Goal: Information Seeking & Learning: Find specific fact

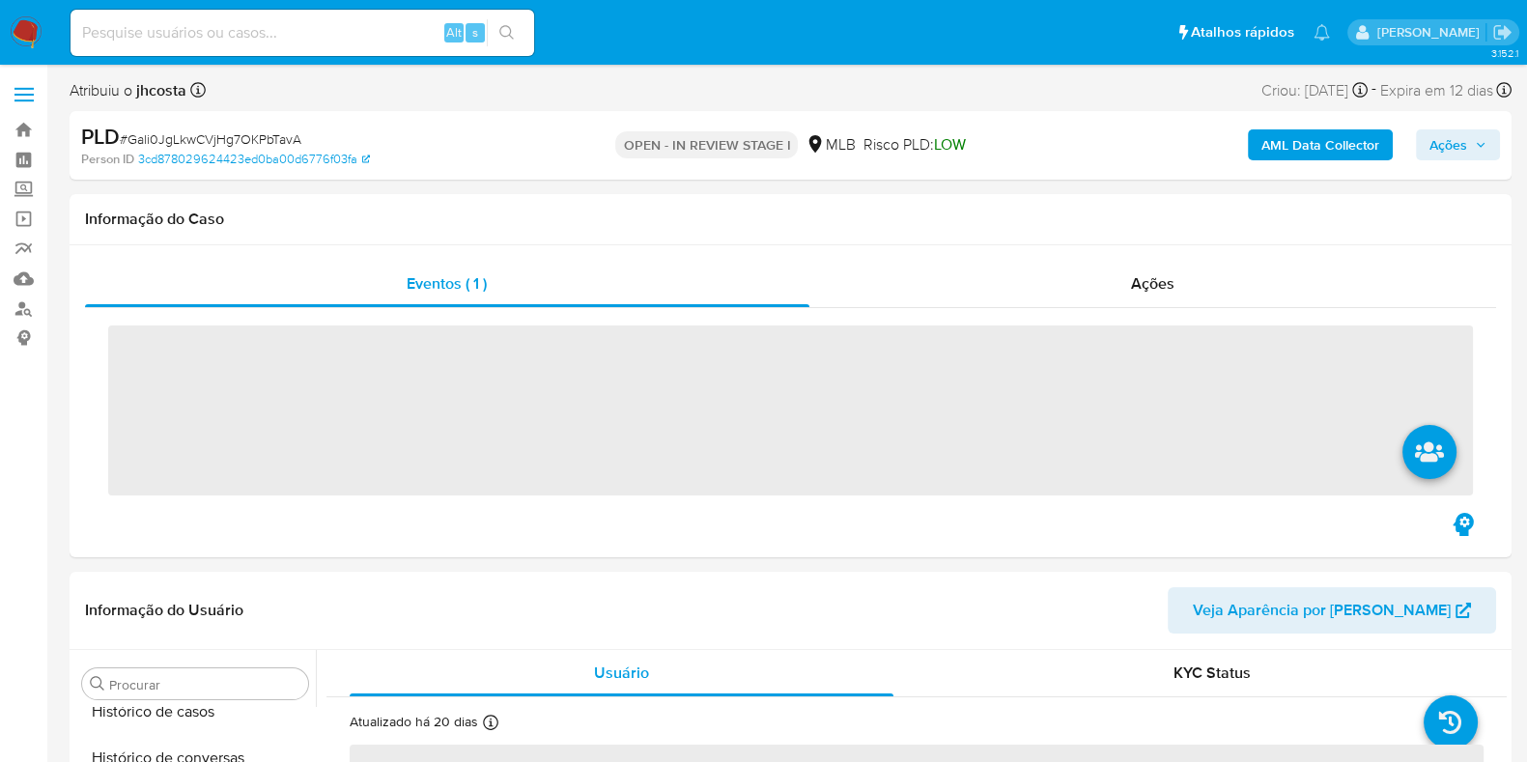
scroll to position [815, 0]
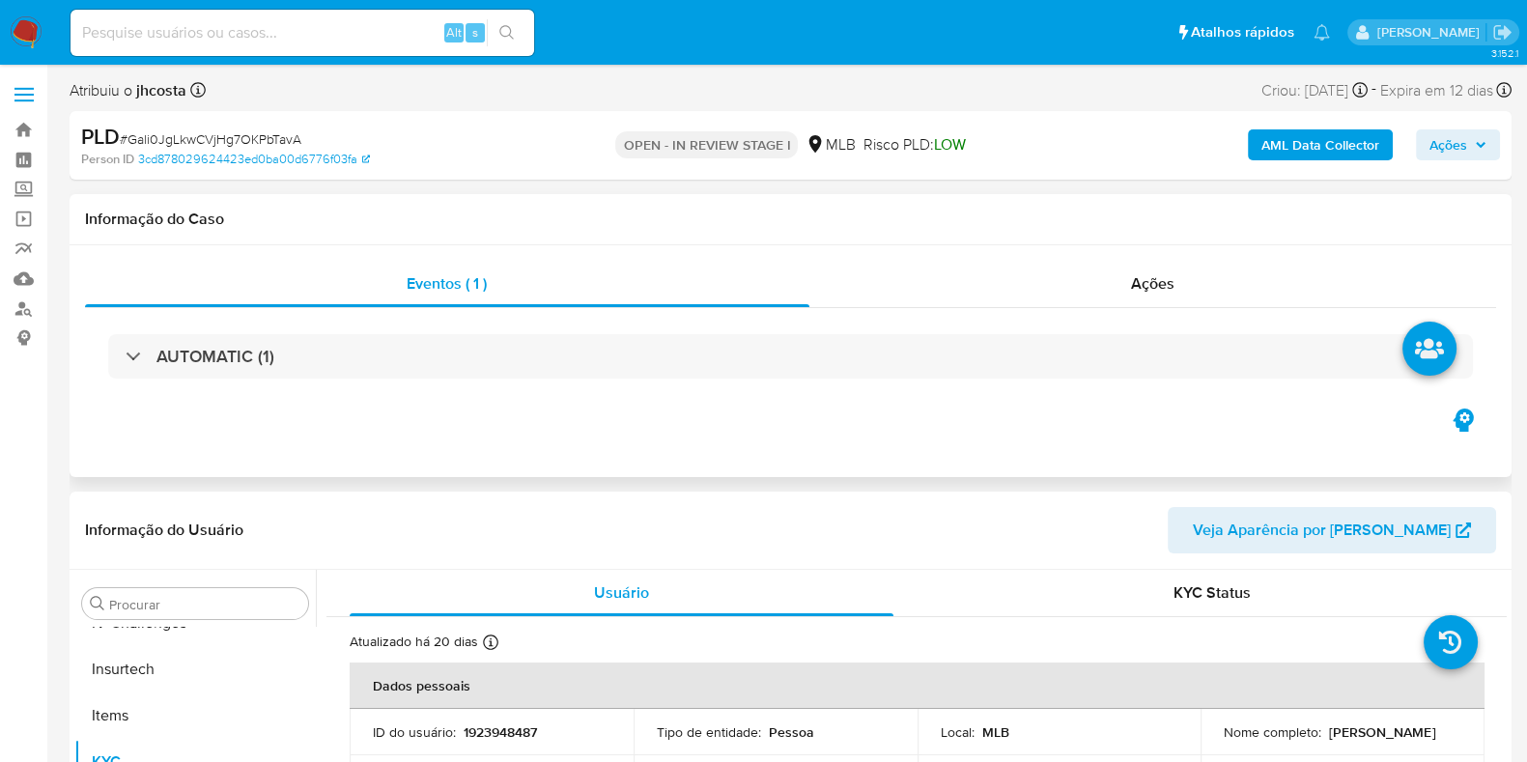
select select "10"
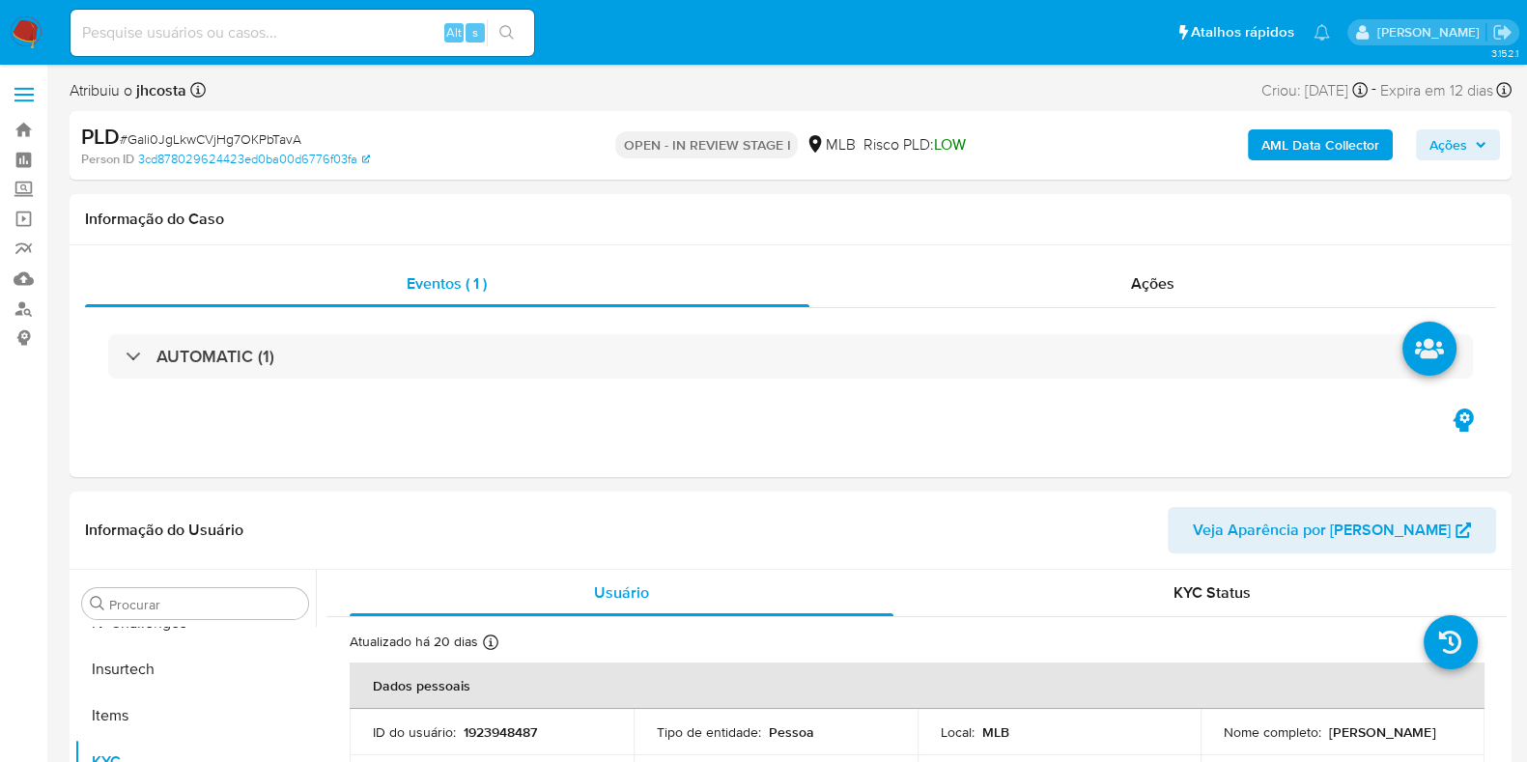
click at [271, 33] on input at bounding box center [303, 32] width 464 height 25
paste input "1463855568"
type input "1463855568"
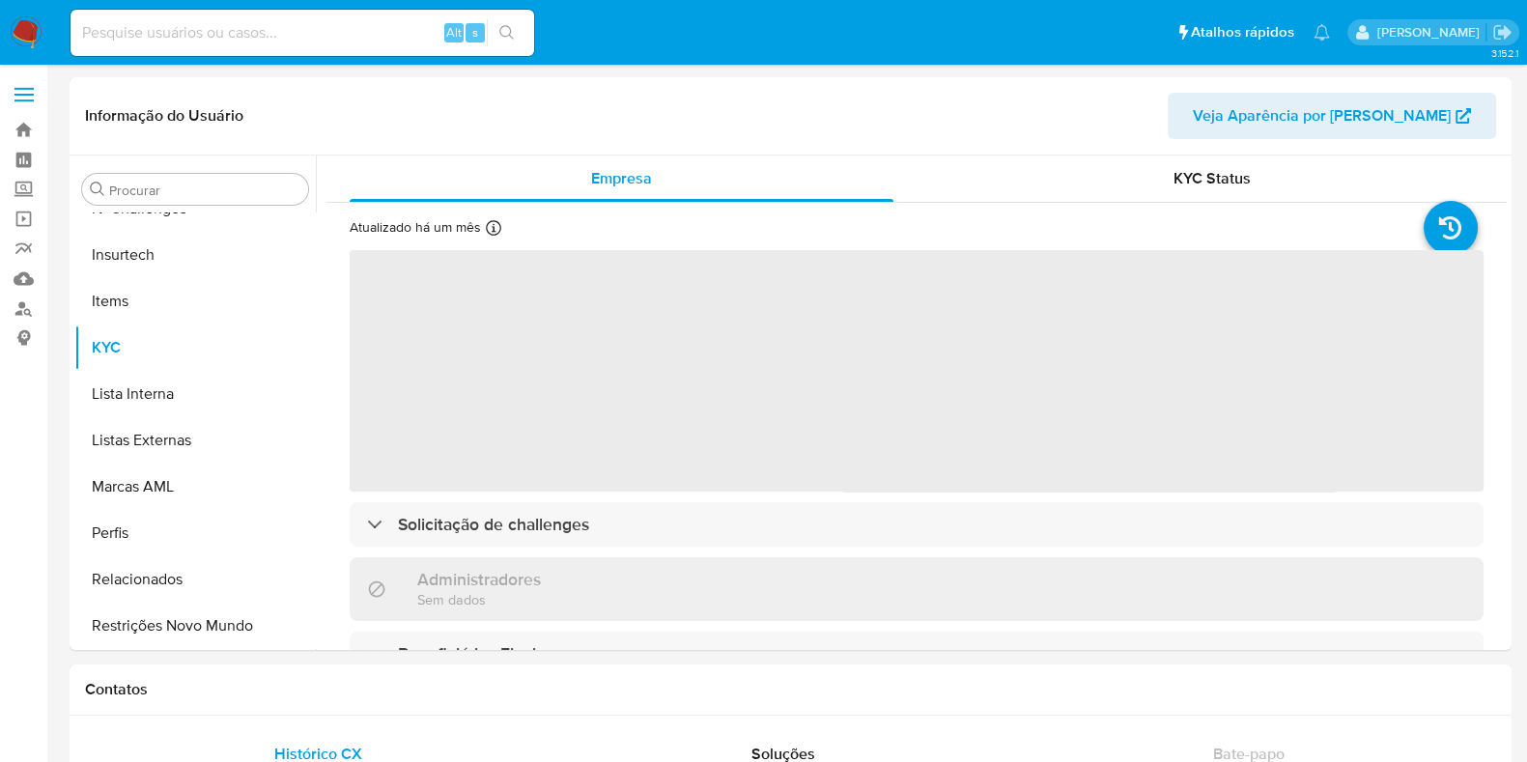
scroll to position [815, 0]
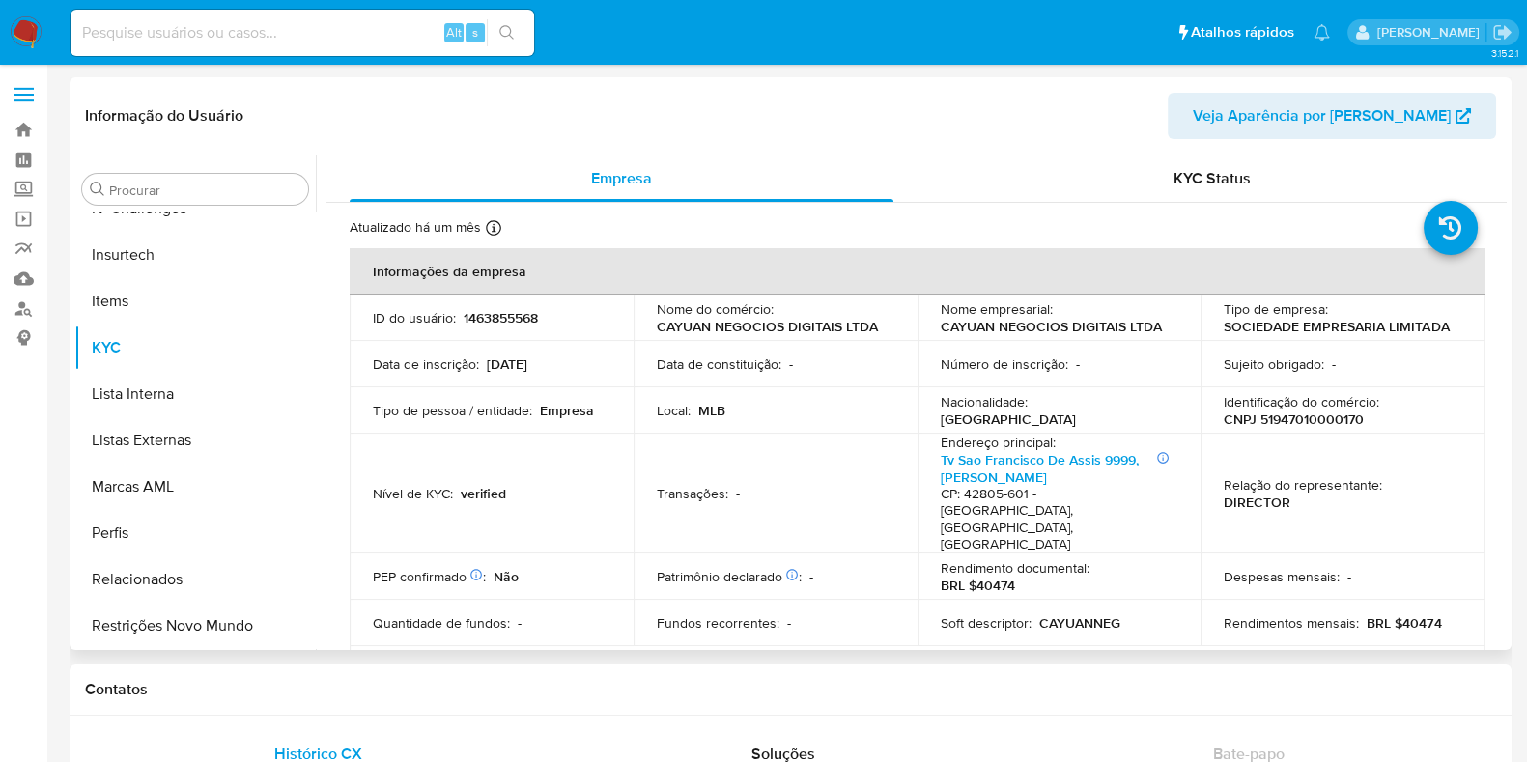
select select "10"
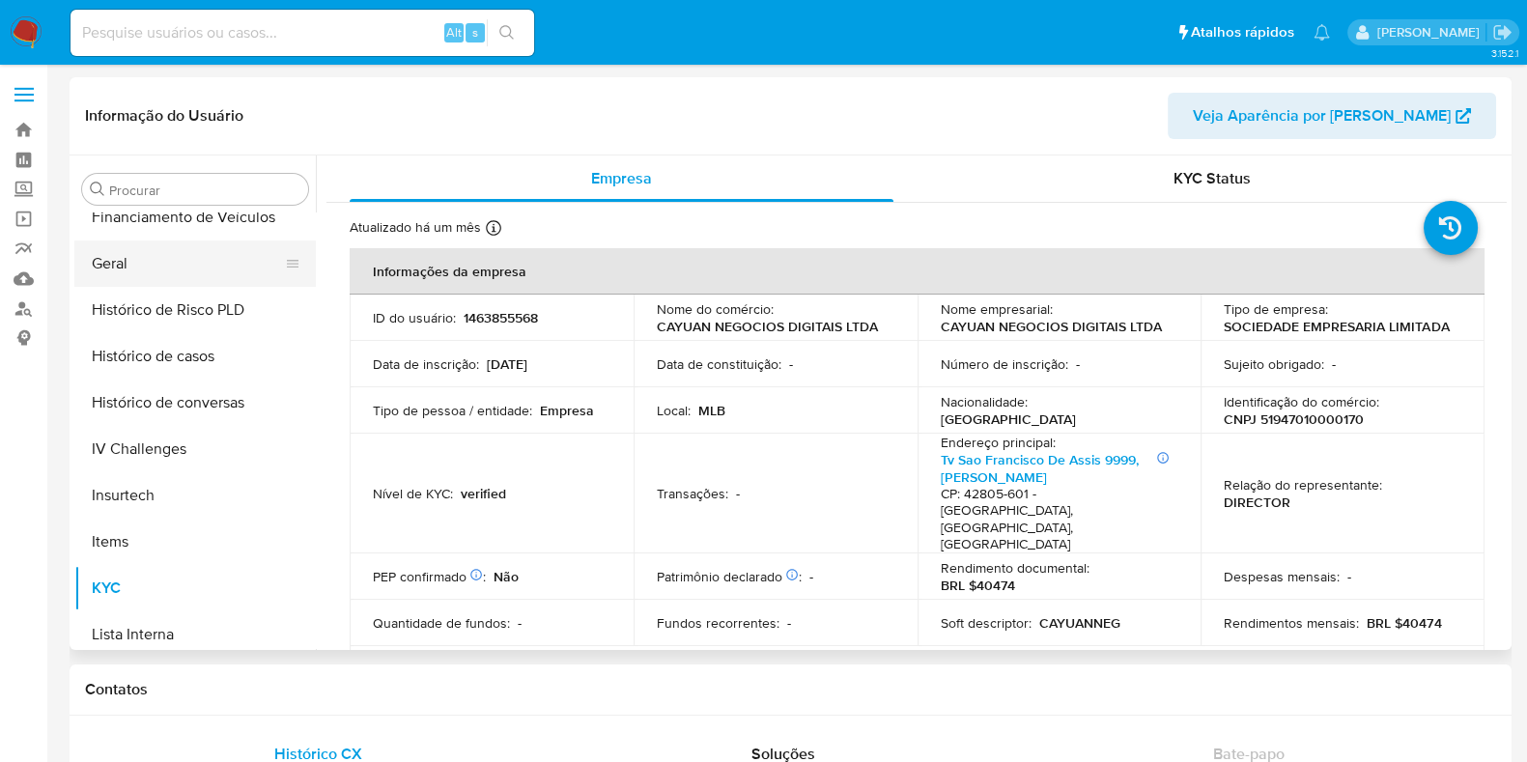
scroll to position [575, 0]
click at [184, 192] on input "Procurar" at bounding box center [204, 190] width 191 height 17
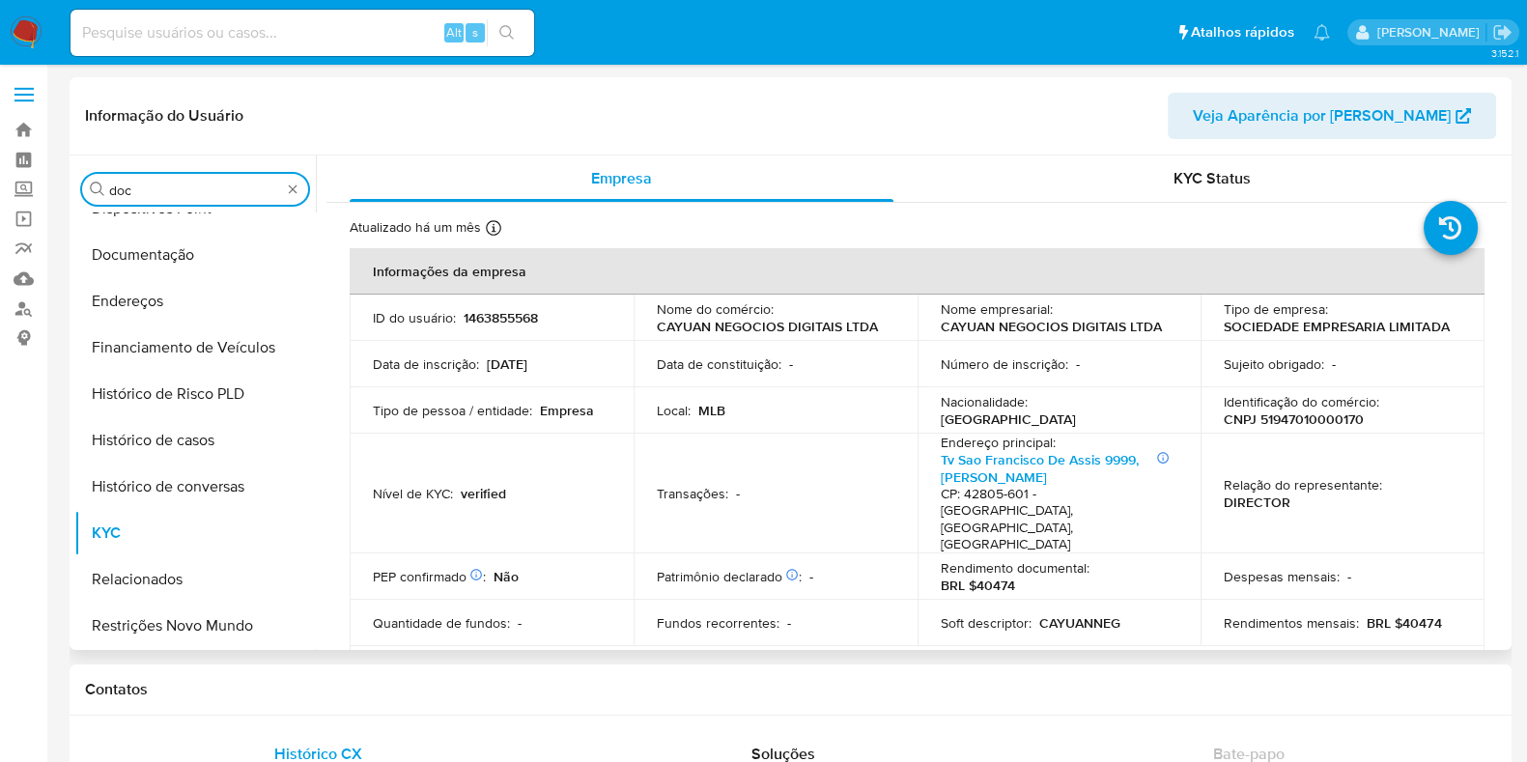
scroll to position [0, 0]
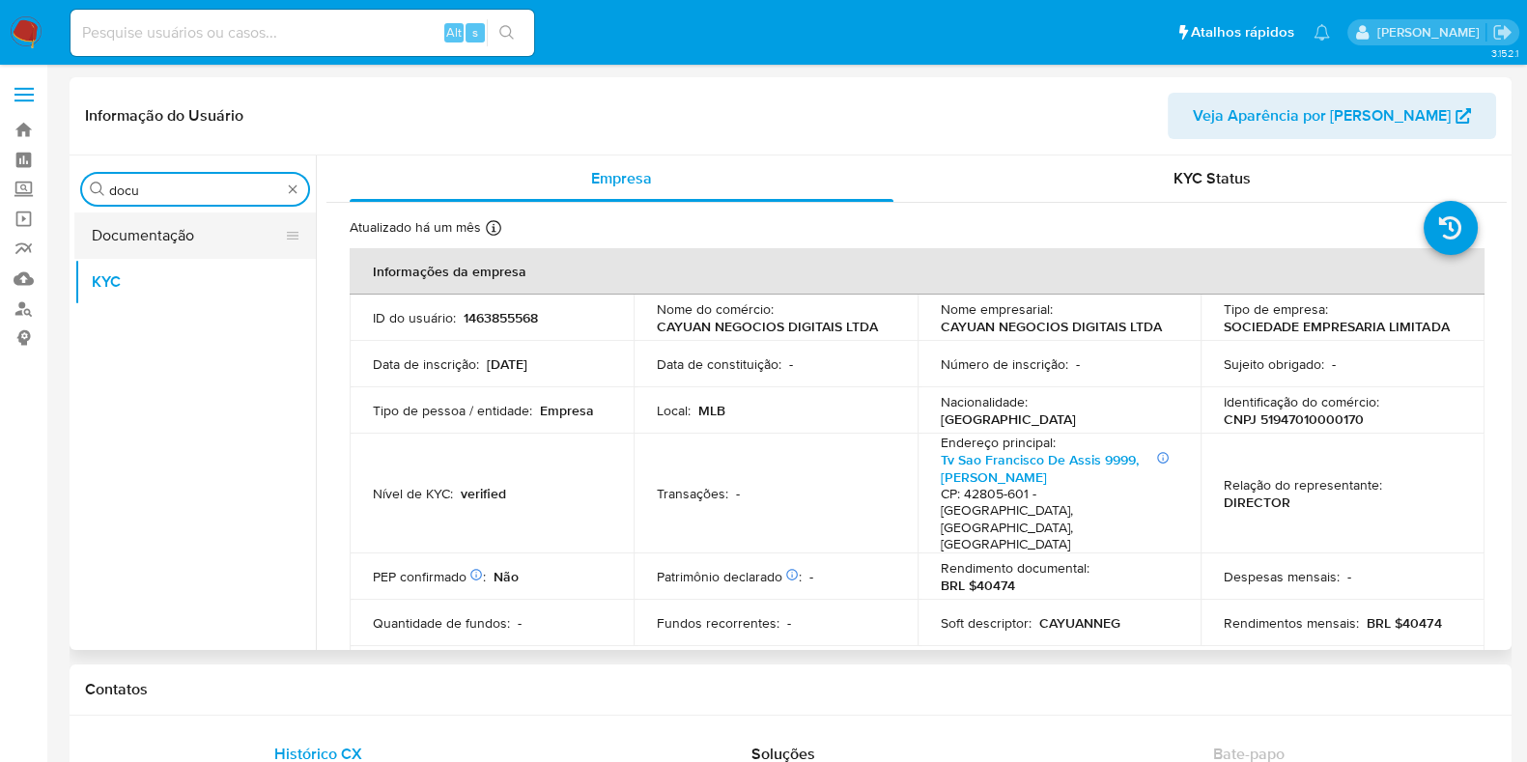
type input "docu"
click at [168, 250] on button "Documentação" at bounding box center [187, 236] width 226 height 46
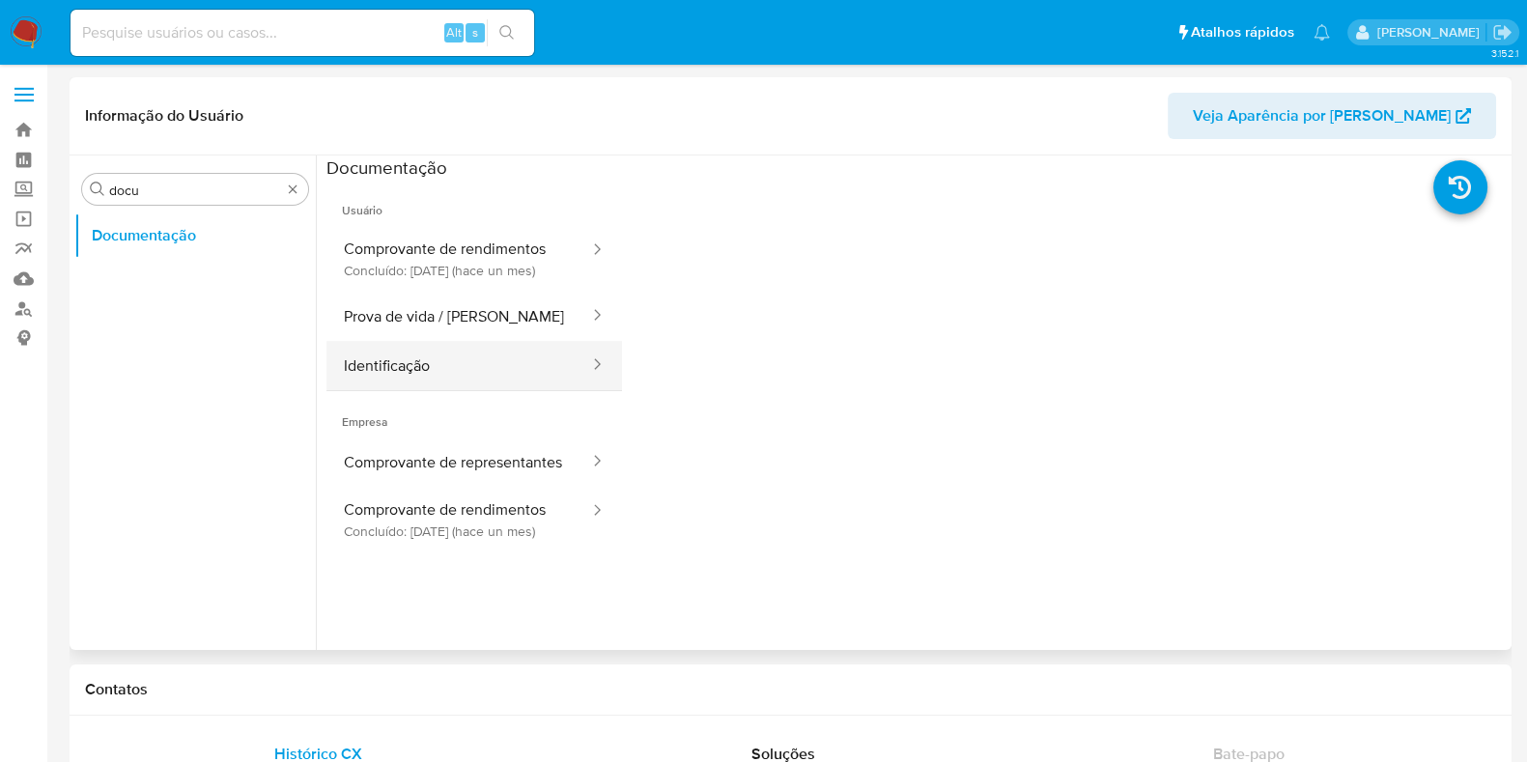
click at [488, 375] on button "Identificação" at bounding box center [458, 365] width 265 height 49
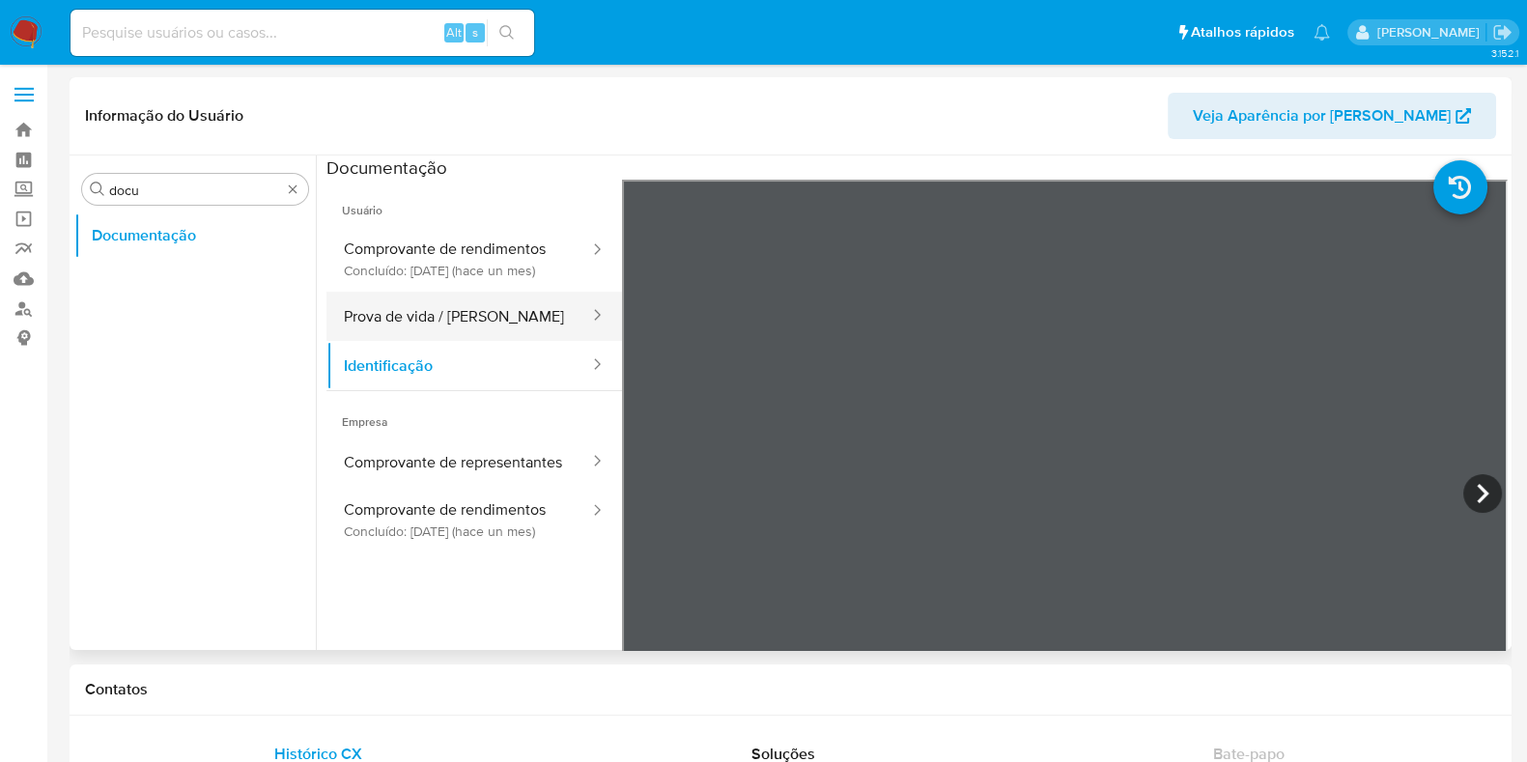
click at [543, 340] on button "Prova de vida / [PERSON_NAME]" at bounding box center [458, 316] width 265 height 49
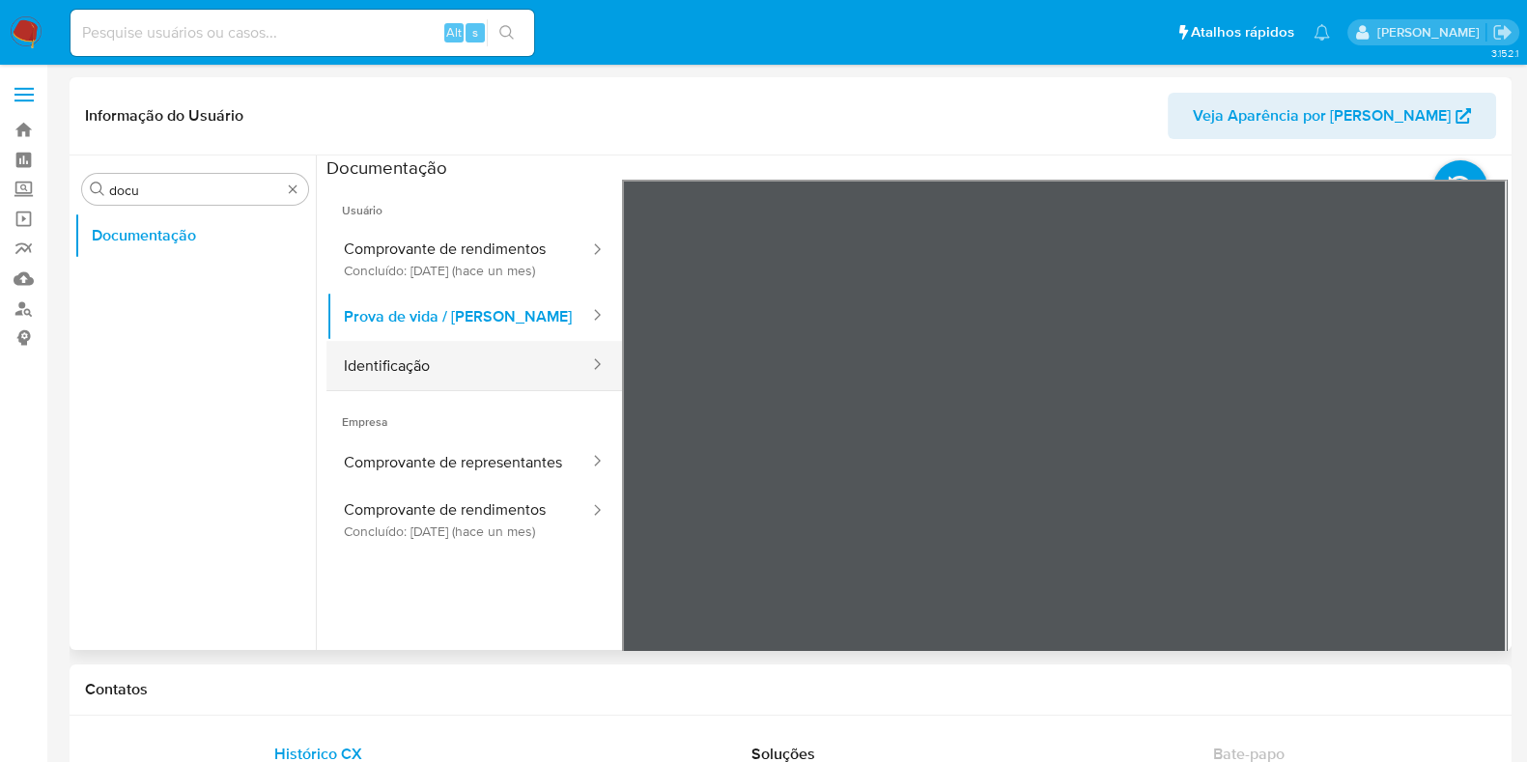
click at [507, 389] on button "Identificação" at bounding box center [458, 365] width 265 height 49
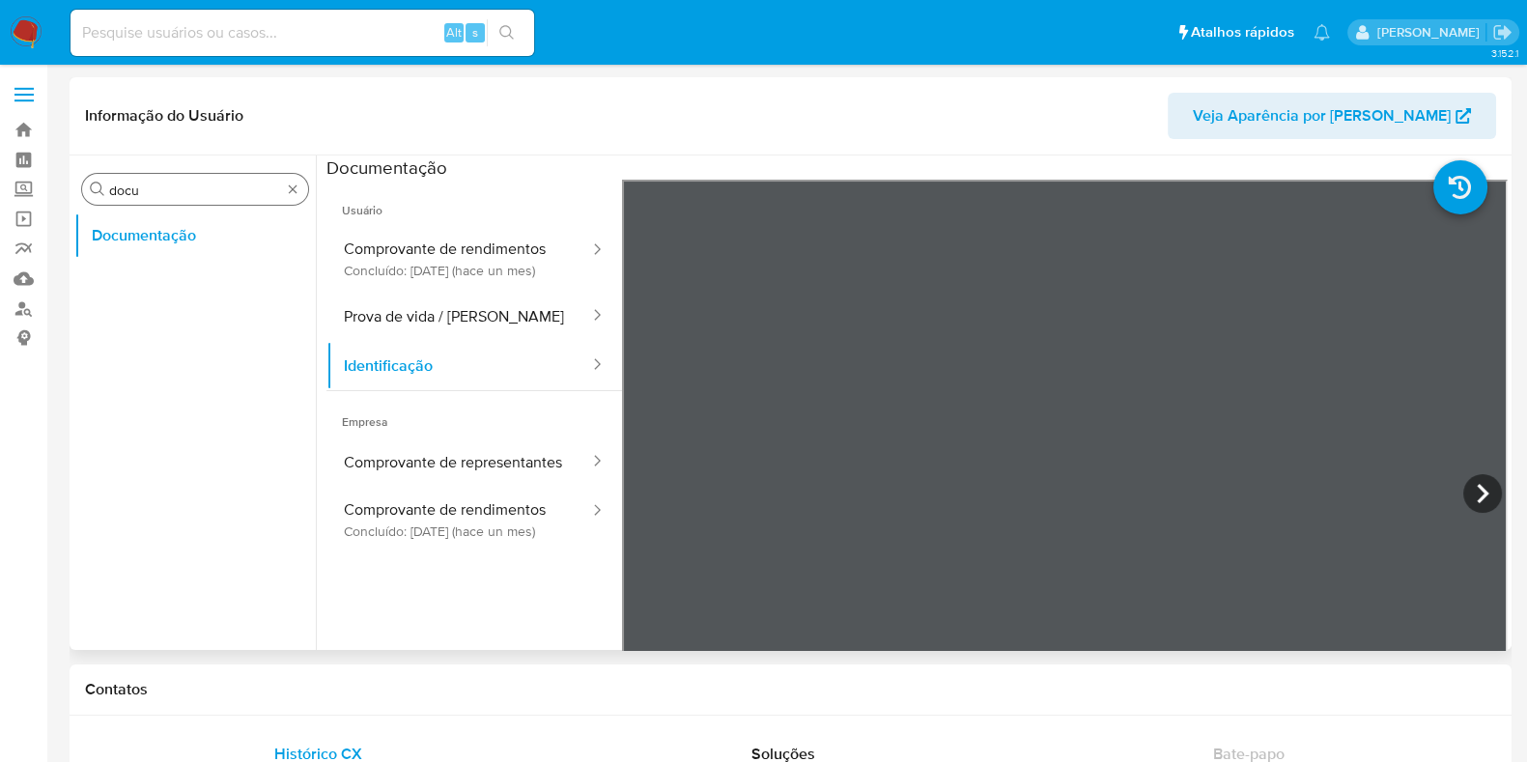
click at [162, 190] on input "docu" at bounding box center [195, 190] width 172 height 17
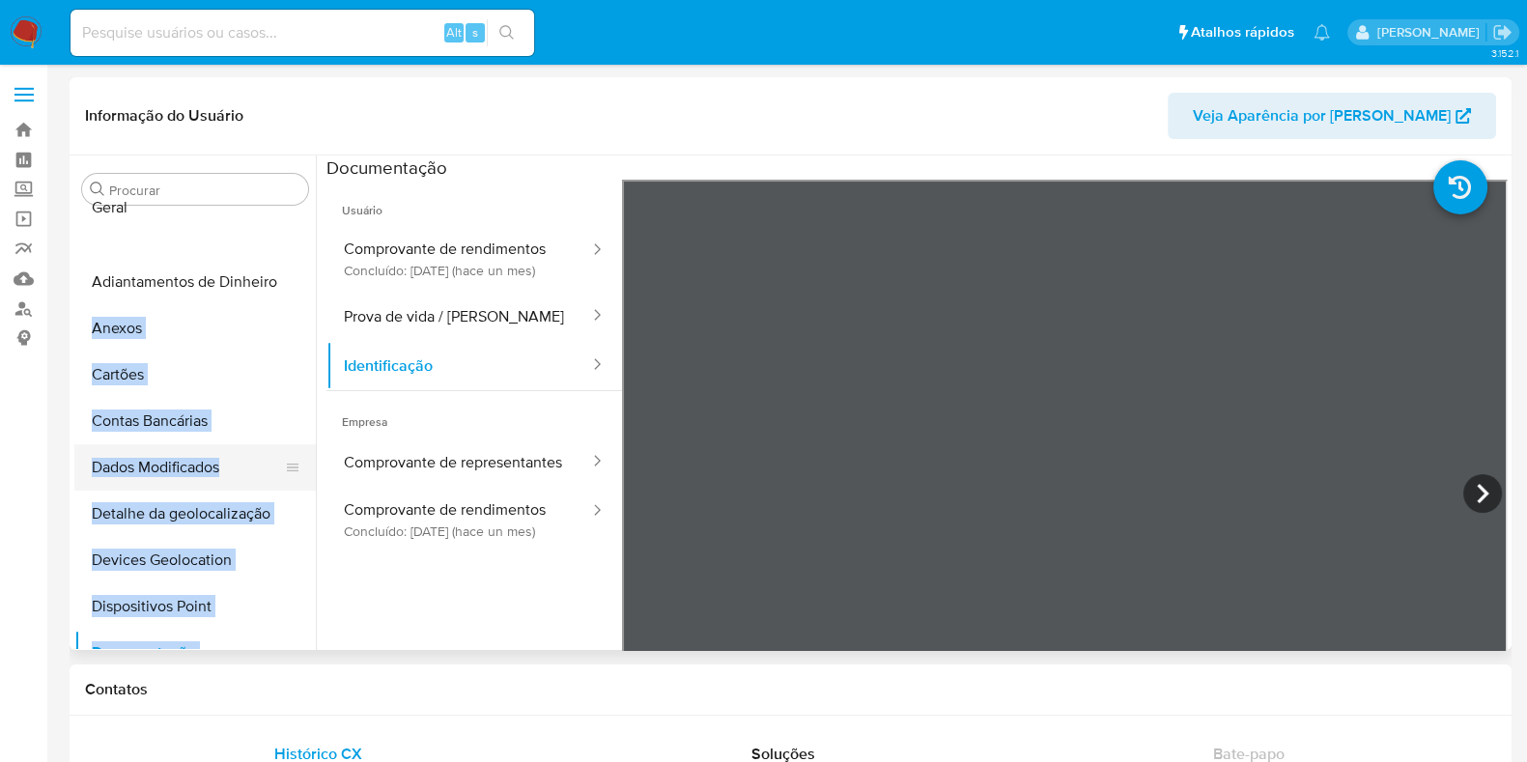
drag, startPoint x: 289, startPoint y: 474, endPoint x: 280, endPoint y: 212, distance: 262.9
click at [280, 213] on ul "Adiantamentos de Dinheiro Anexos Cartões Contas Bancárias Dados Modificados Det…" at bounding box center [194, 431] width 241 height 436
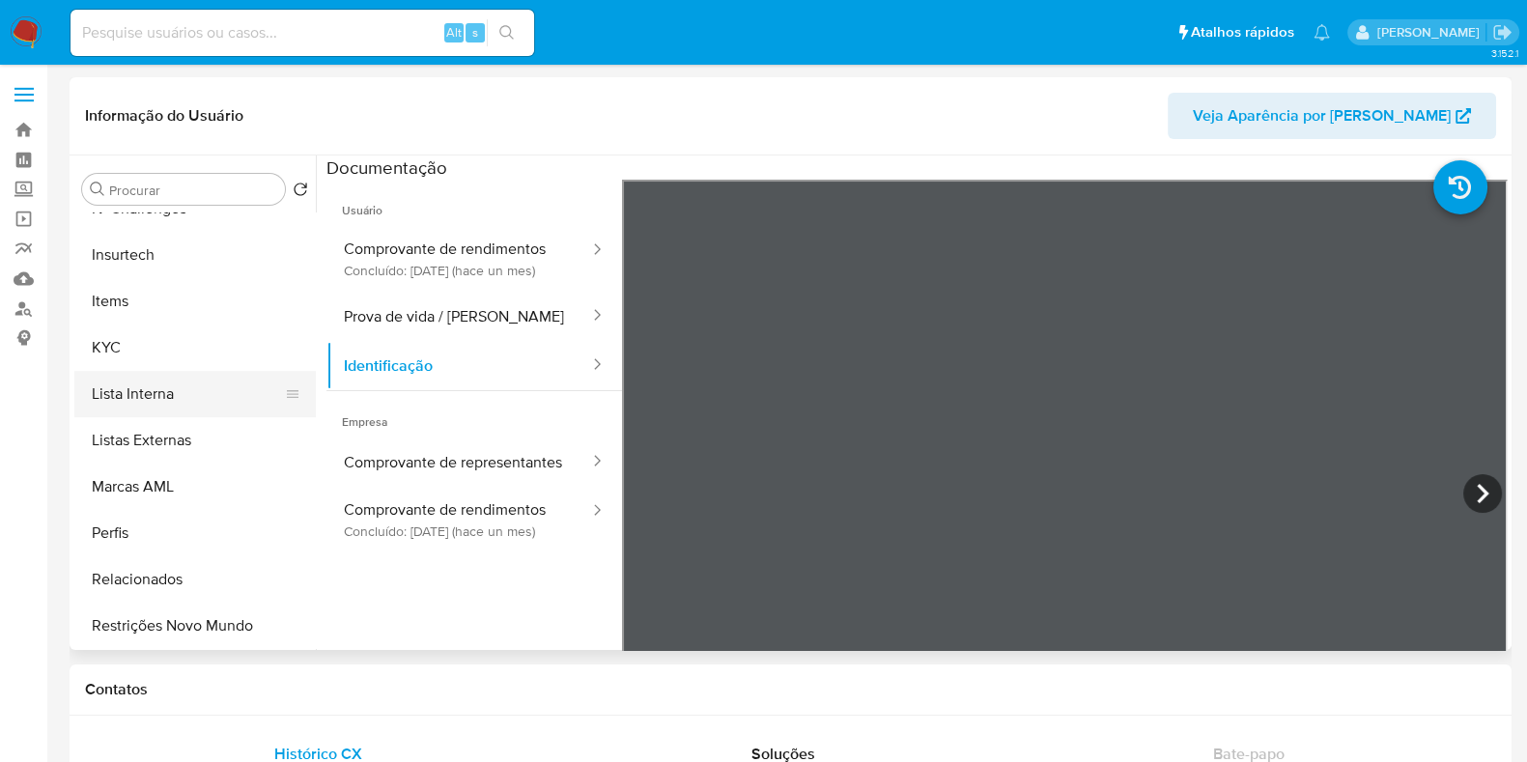
scroll to position [815, 0]
click at [290, 353] on icon at bounding box center [292, 347] width 15 height 15
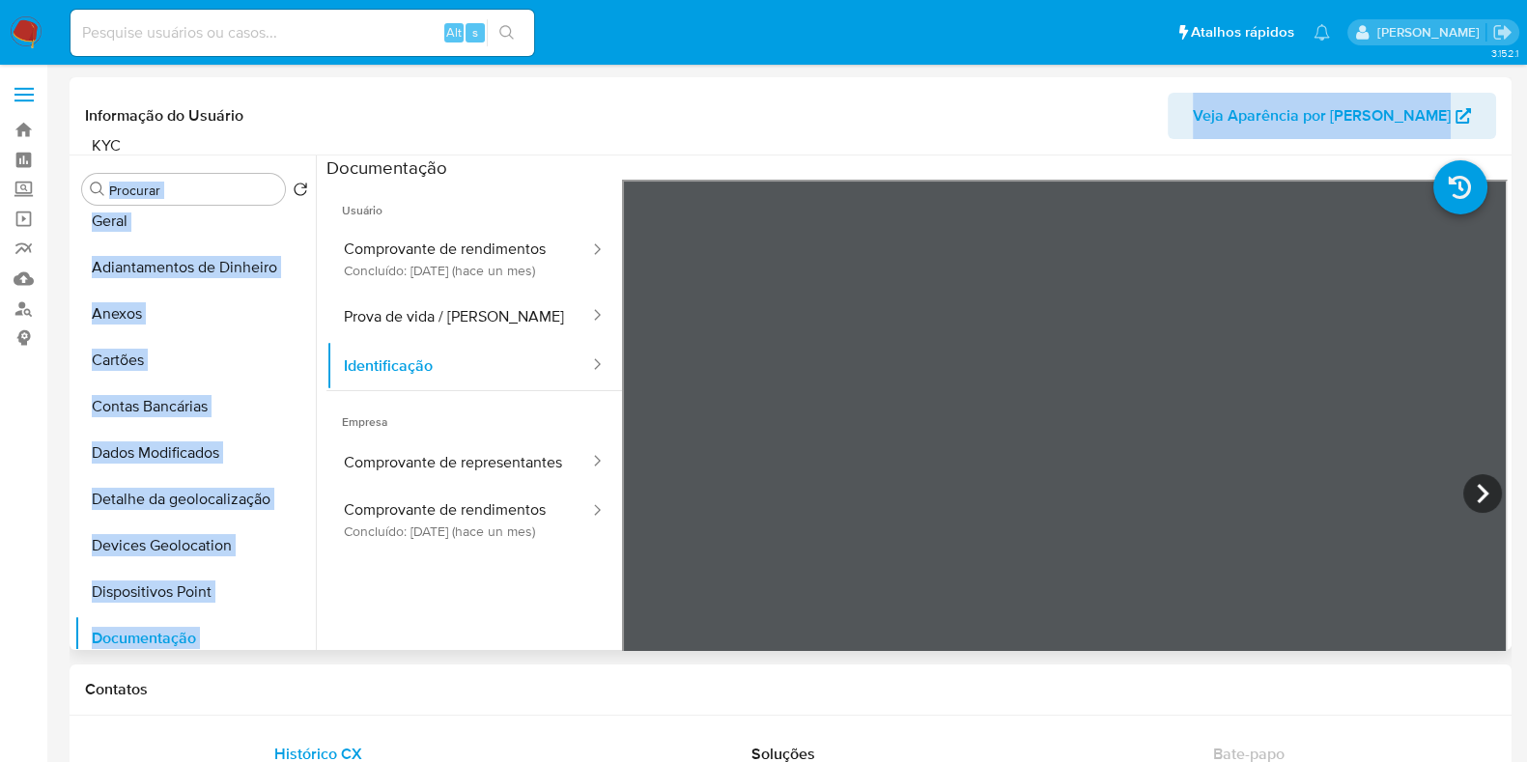
scroll to position [0, 0]
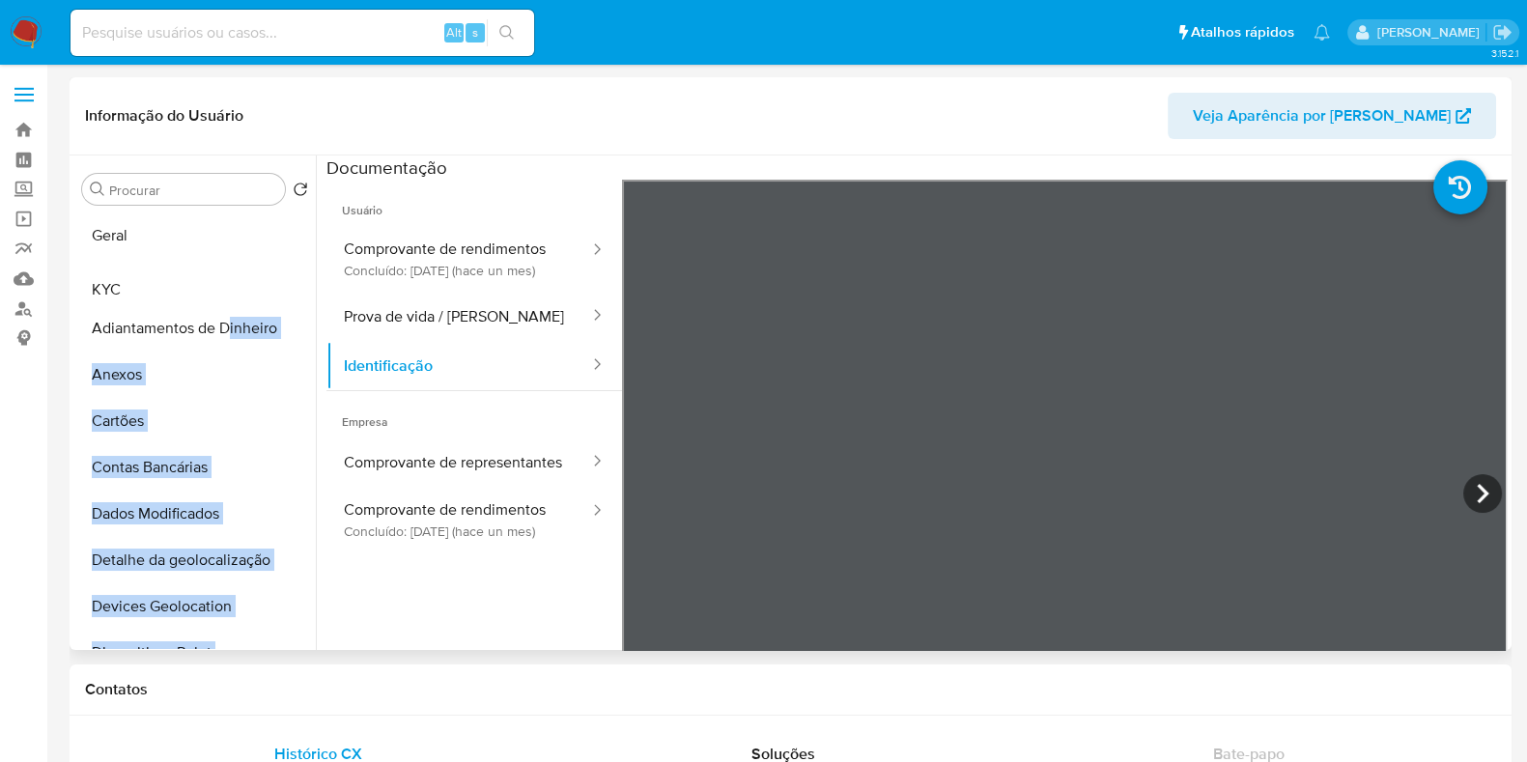
drag, startPoint x: 290, startPoint y: 350, endPoint x: 228, endPoint y: 292, distance: 84.7
click at [228, 292] on ul "Geral Adiantamentos de Dinheiro Anexos Cartões Contas Bancárias Dados Modificad…" at bounding box center [194, 431] width 241 height 436
click at [271, 321] on ul "Geral KYC Adiantamentos de Dinheiro Anexos Cartões Contas Bancárias Dados Modif…" at bounding box center [194, 431] width 241 height 436
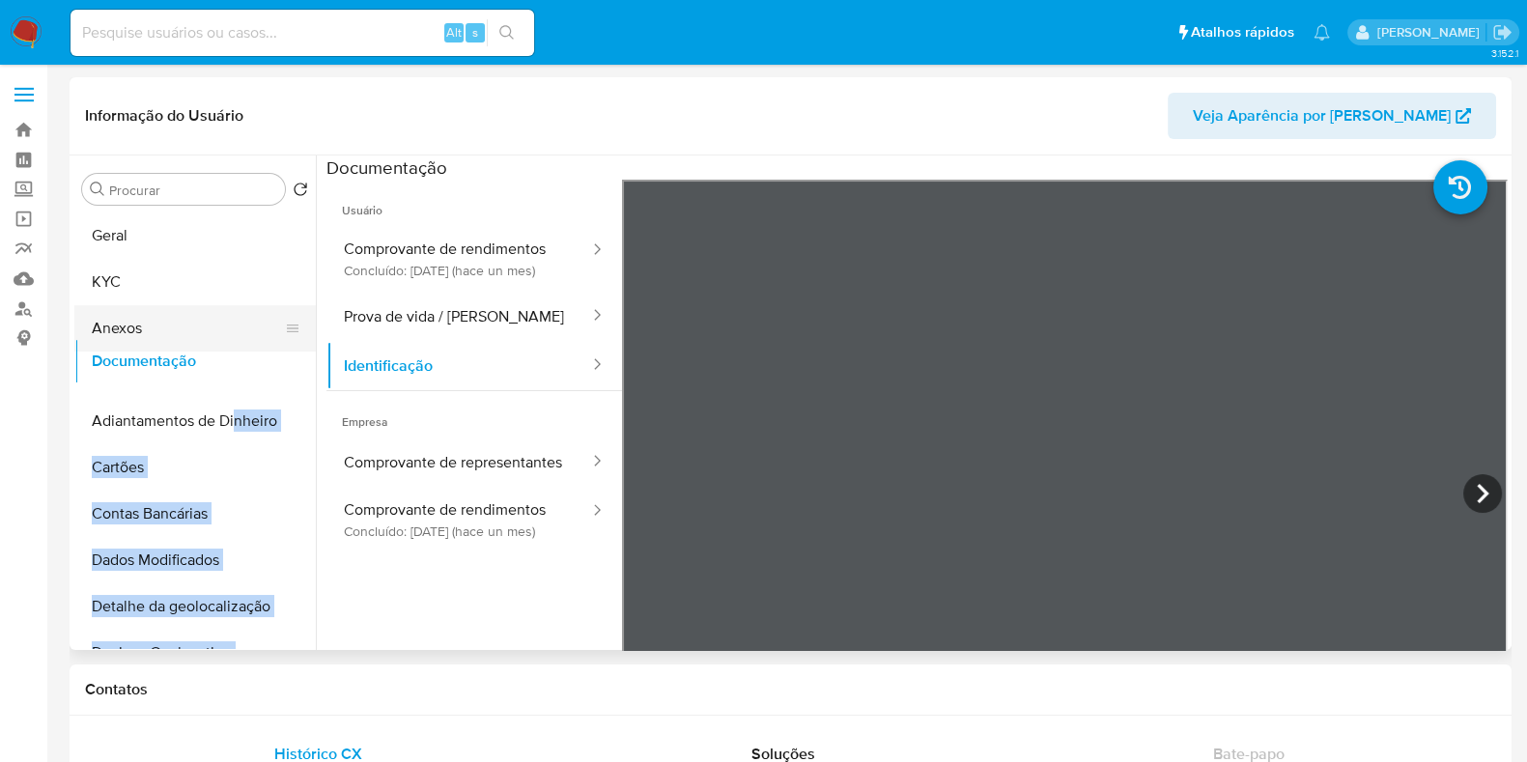
drag, startPoint x: 285, startPoint y: 340, endPoint x: 237, endPoint y: 363, distance: 53.6
click at [237, 363] on ul "Geral KYC Anexos Adiantamentos de Dinheiro Cartões Contas Bancárias Dados Modif…" at bounding box center [194, 431] width 241 height 436
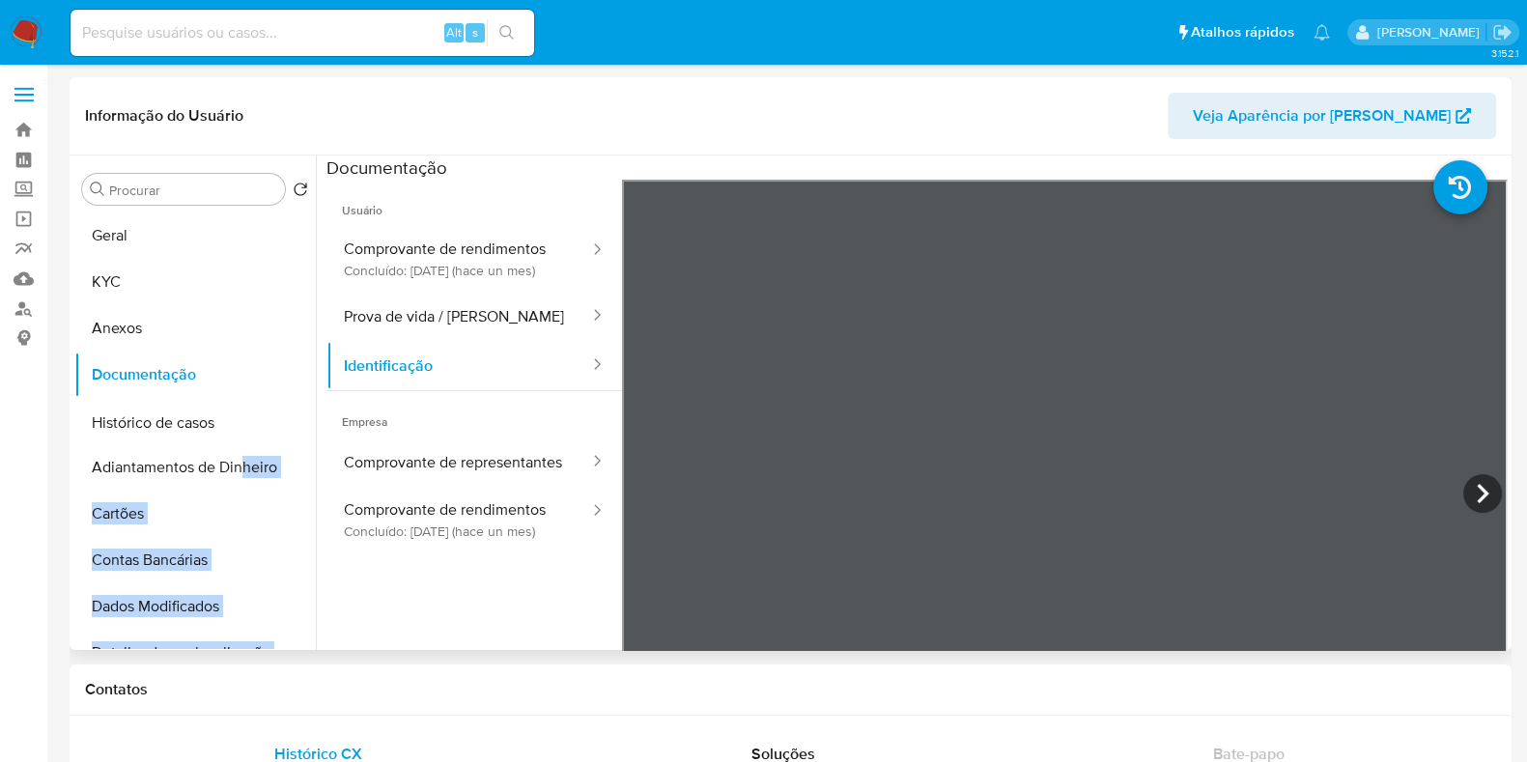
drag, startPoint x: 286, startPoint y: 374, endPoint x: 242, endPoint y: 423, distance: 65.7
click at [242, 423] on ul "Geral KYC Anexos Documentação Adiantamentos de Dinheiro Cartões Contas Bancária…" at bounding box center [194, 431] width 241 height 436
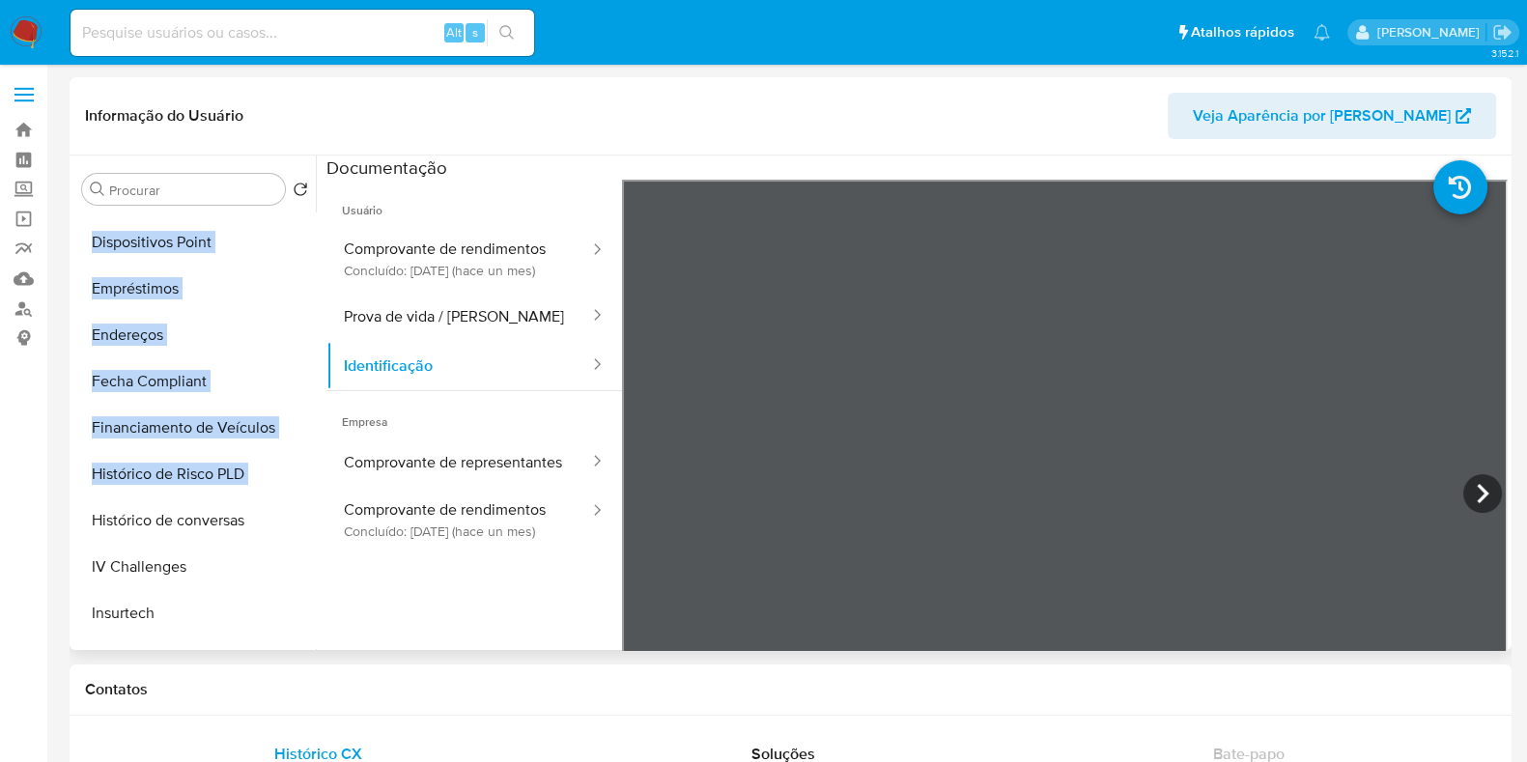
scroll to position [453, 0]
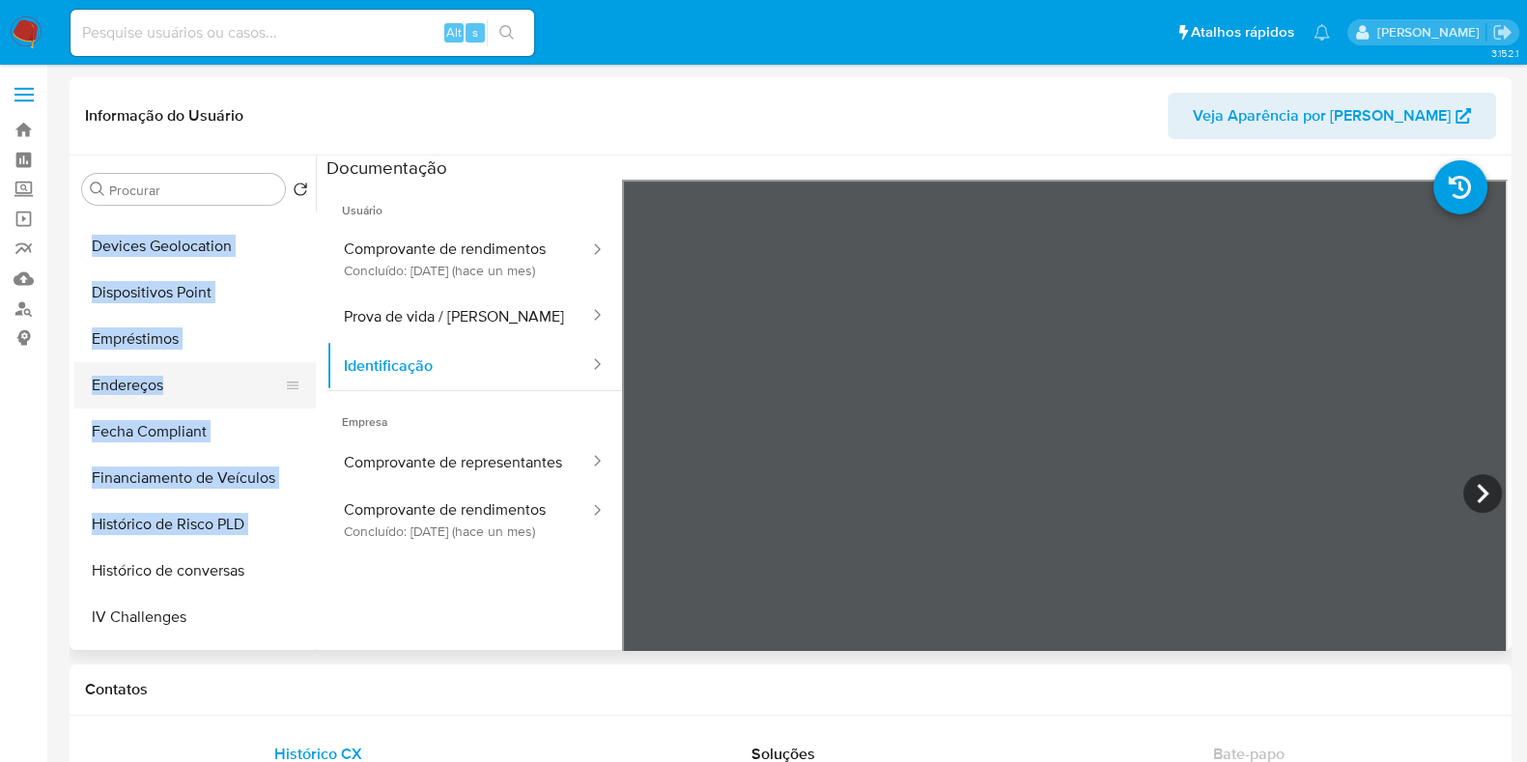
click at [294, 383] on button "Endereços" at bounding box center [187, 385] width 226 height 46
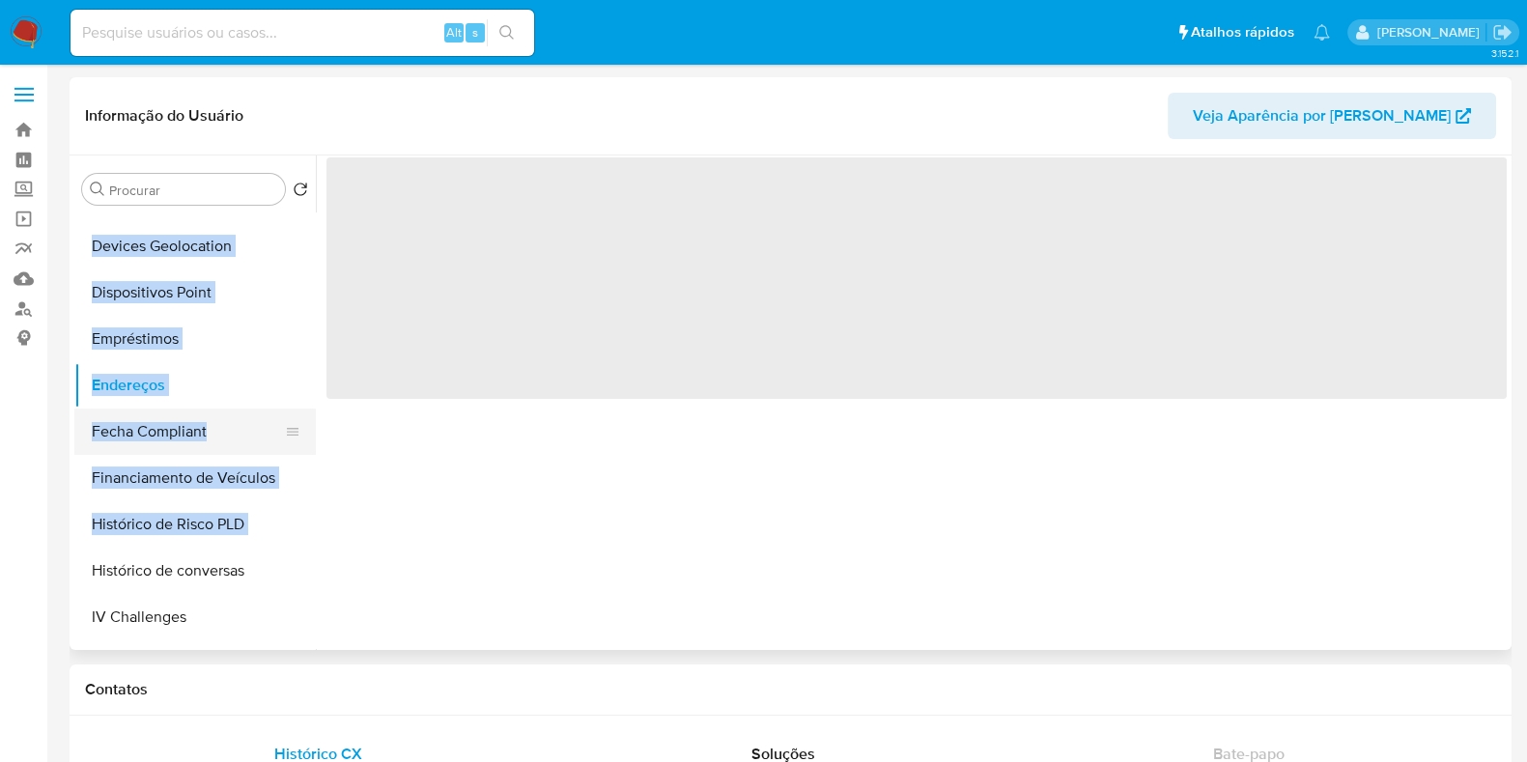
click at [259, 429] on button "Fecha Compliant" at bounding box center [187, 432] width 226 height 46
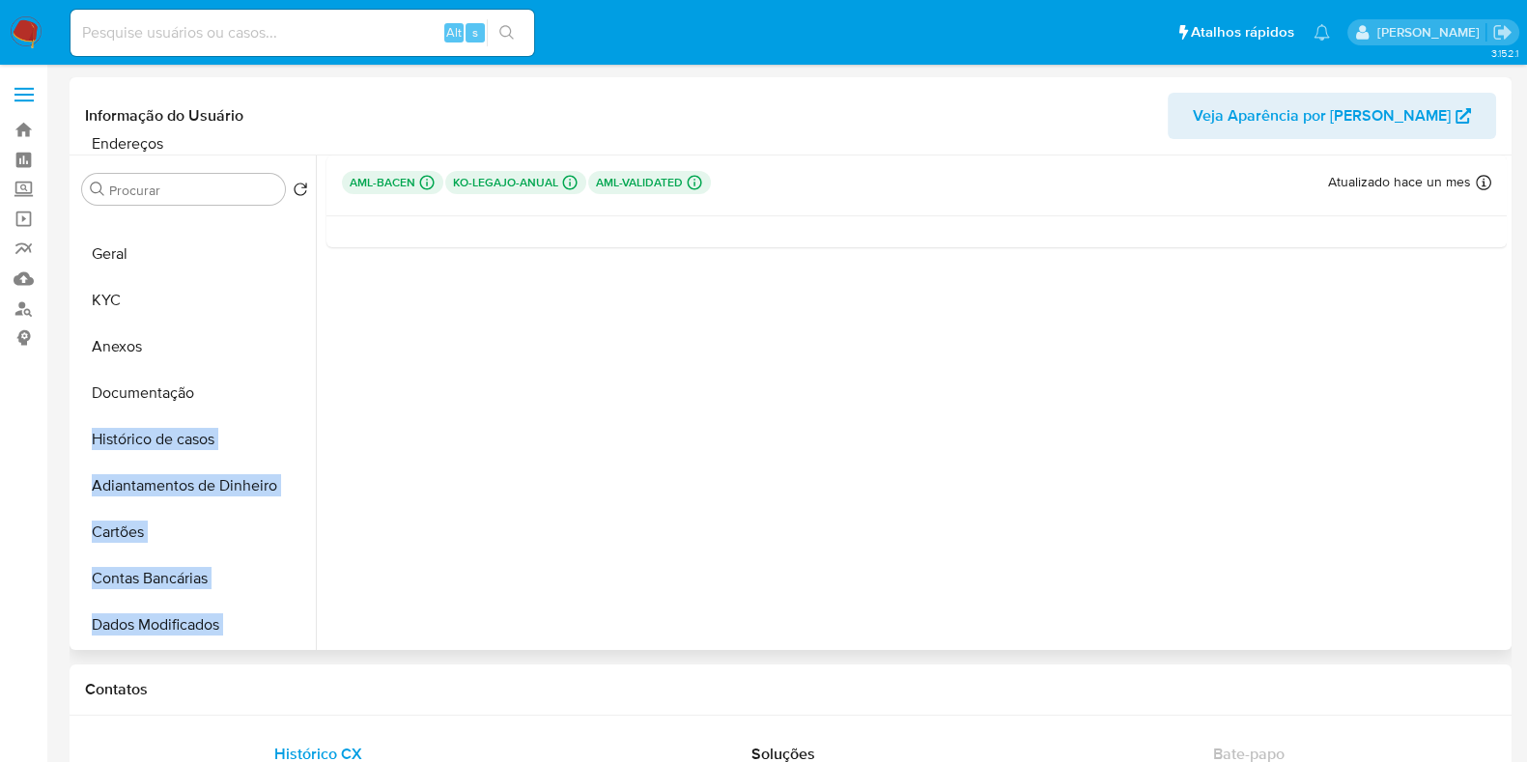
scroll to position [0, 0]
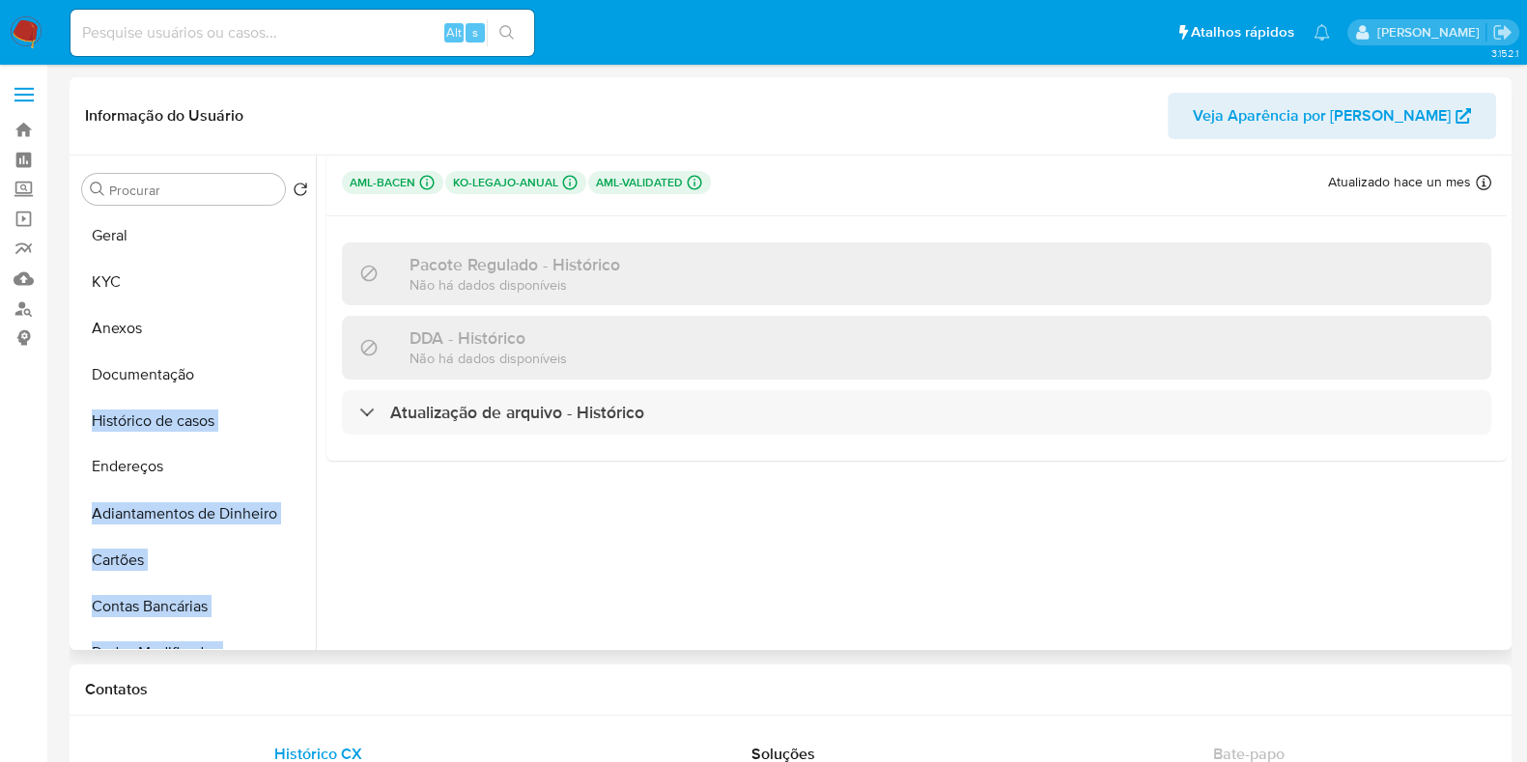
click at [195, 469] on ul "Geral KYC Anexos Documentação Histórico de casos Adiantamentos de Dinheiro Cart…" at bounding box center [194, 431] width 241 height 436
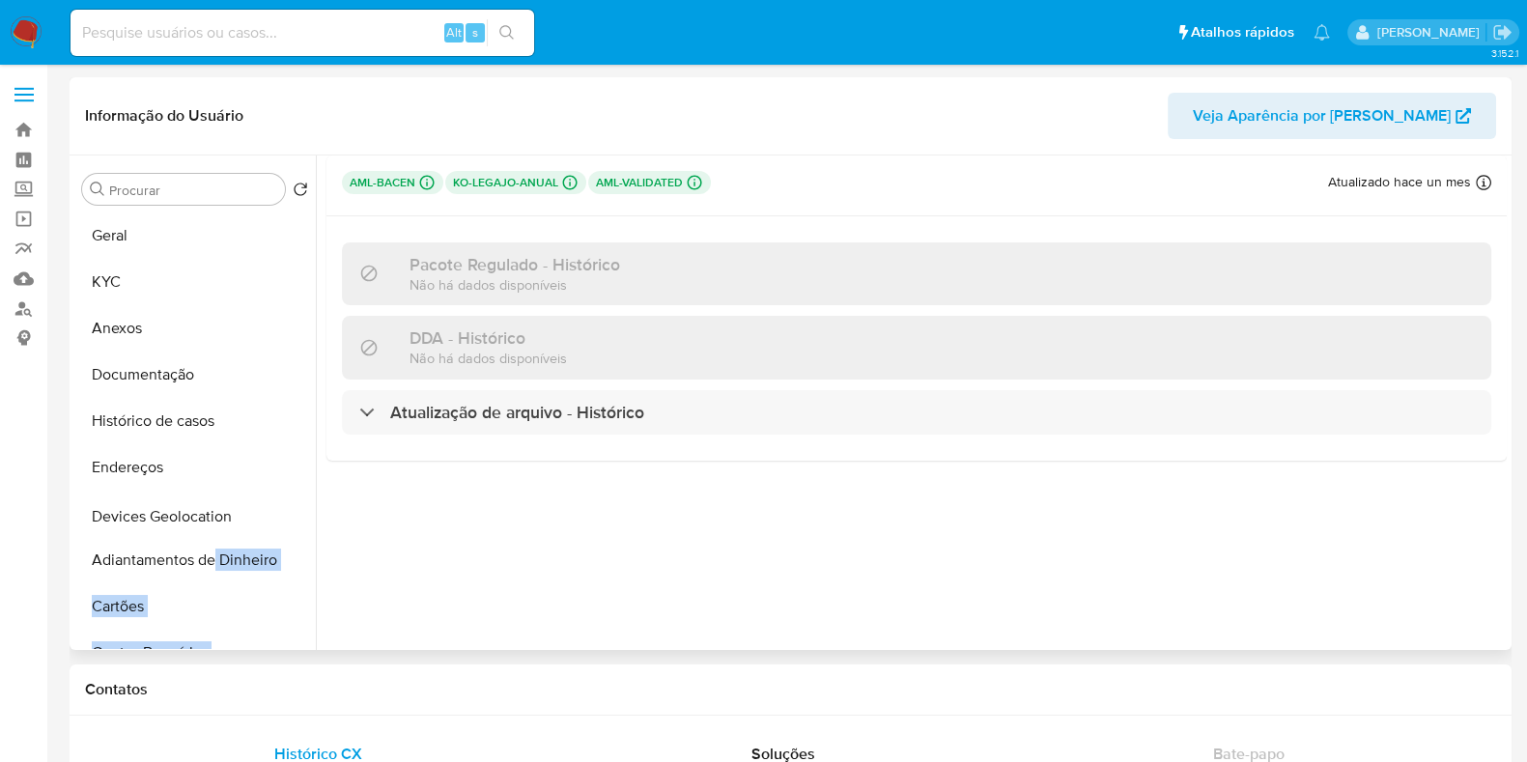
drag, startPoint x: 284, startPoint y: 417, endPoint x: 213, endPoint y: 522, distance: 126.5
click at [213, 522] on ul "Geral KYC Anexos Documentação Histórico de casos Endereços Adiantamentos de Din…" at bounding box center [194, 431] width 241 height 436
drag, startPoint x: 288, startPoint y: 627, endPoint x: 300, endPoint y: 571, distance: 57.4
click at [300, 571] on ul "Geral KYC Anexos Documentação Histórico de casos Endereços Devices Geolocation …" at bounding box center [194, 431] width 241 height 436
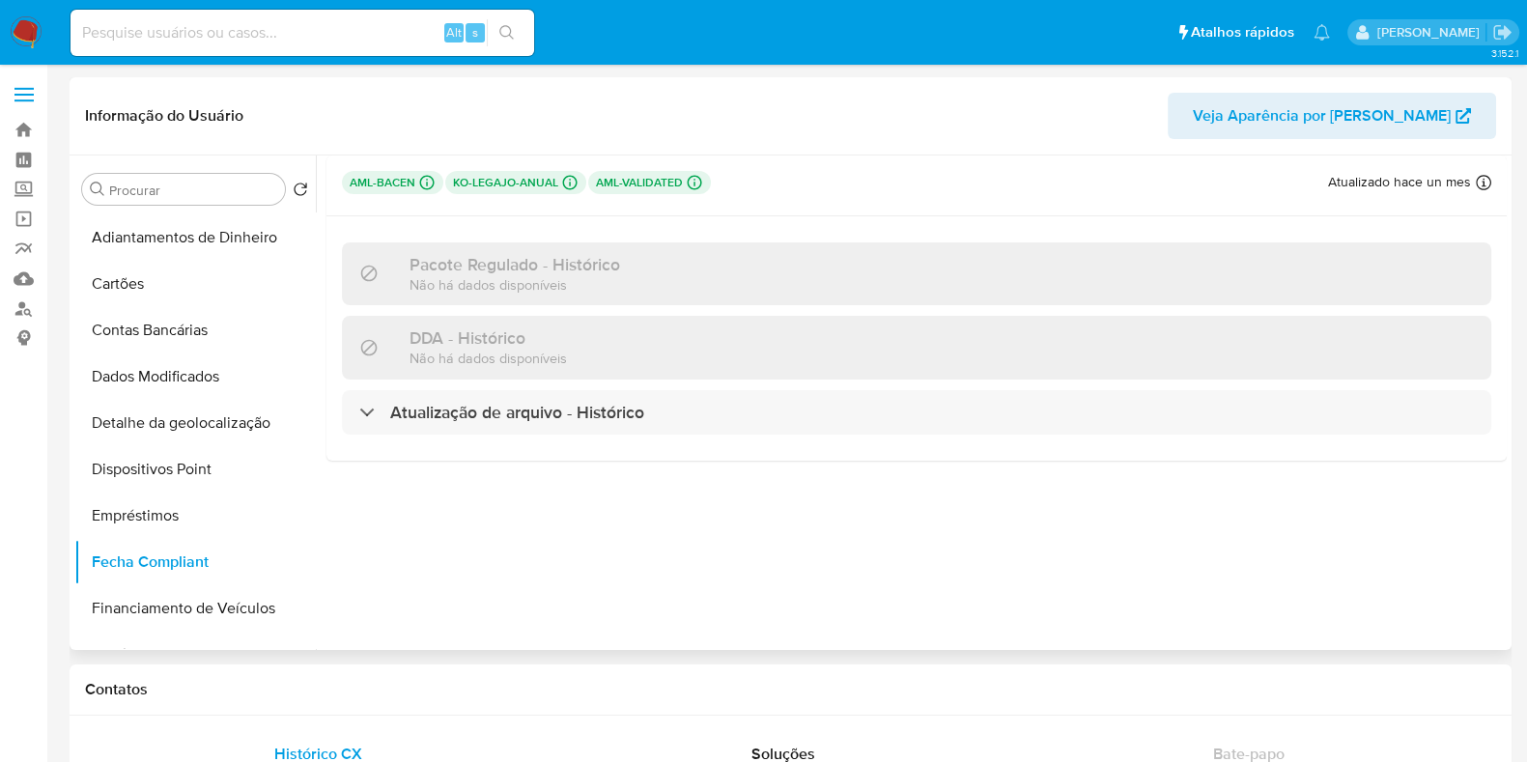
scroll to position [482, 0]
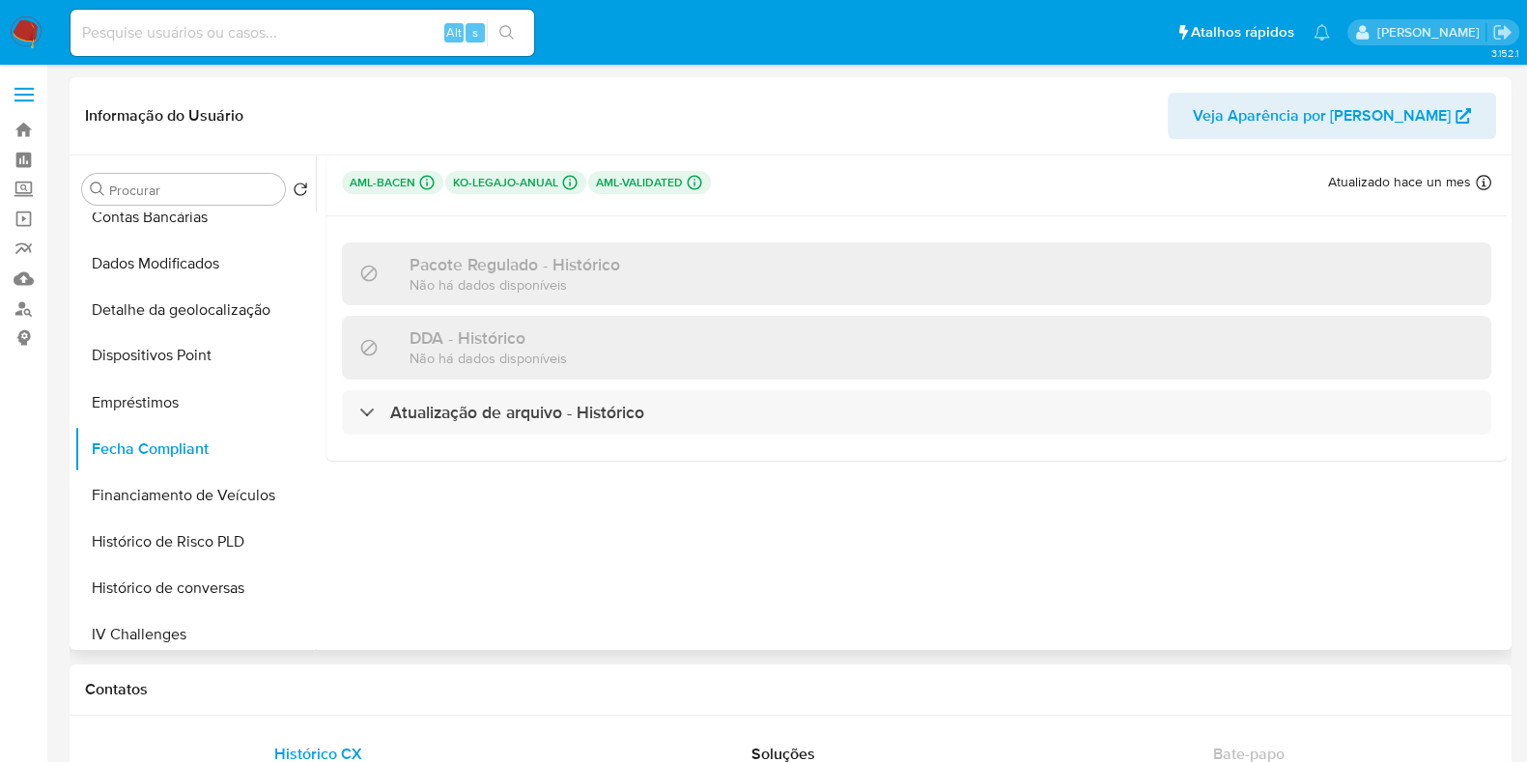
click at [293, 350] on icon at bounding box center [292, 356] width 15 height 15
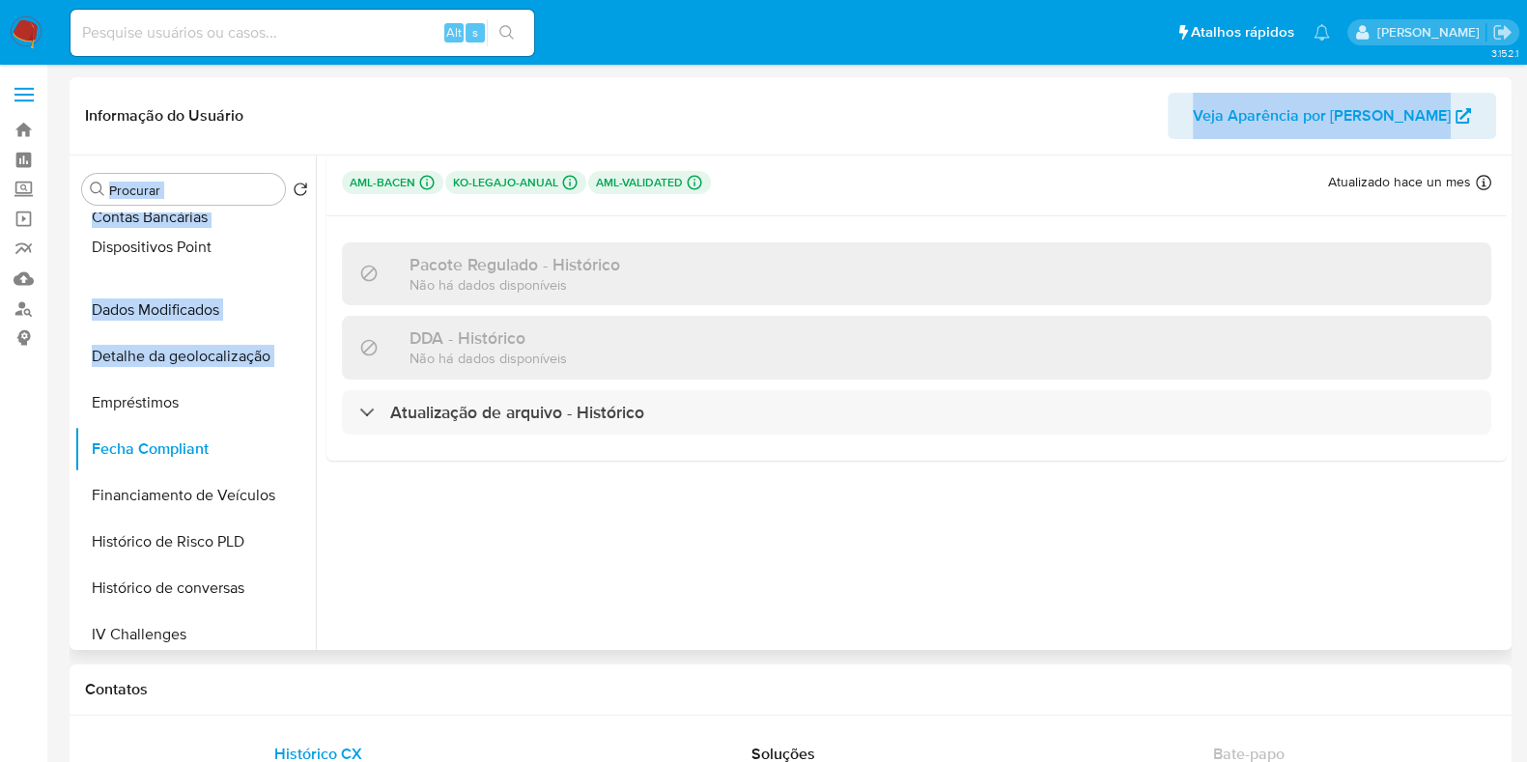
scroll to position [0, 0]
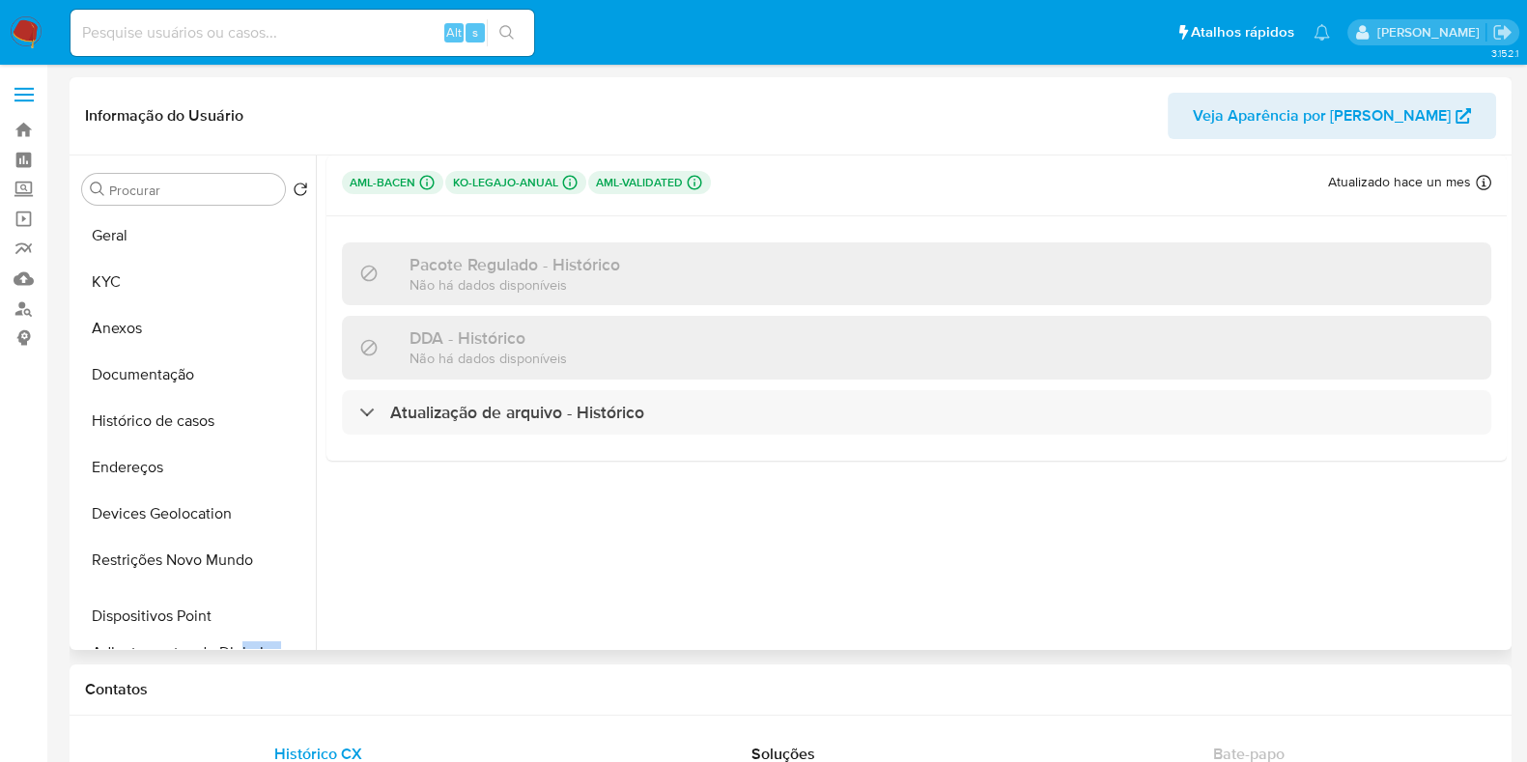
drag, startPoint x: 293, startPoint y: 351, endPoint x: 239, endPoint y: 612, distance: 267.3
click at [239, 612] on ul "Geral KYC Anexos Documentação Histórico de casos Endereços Devices Geolocation …" at bounding box center [194, 431] width 241 height 436
click at [610, 577] on div at bounding box center [911, 403] width 1191 height 495
click at [126, 245] on button "Geral" at bounding box center [187, 236] width 226 height 46
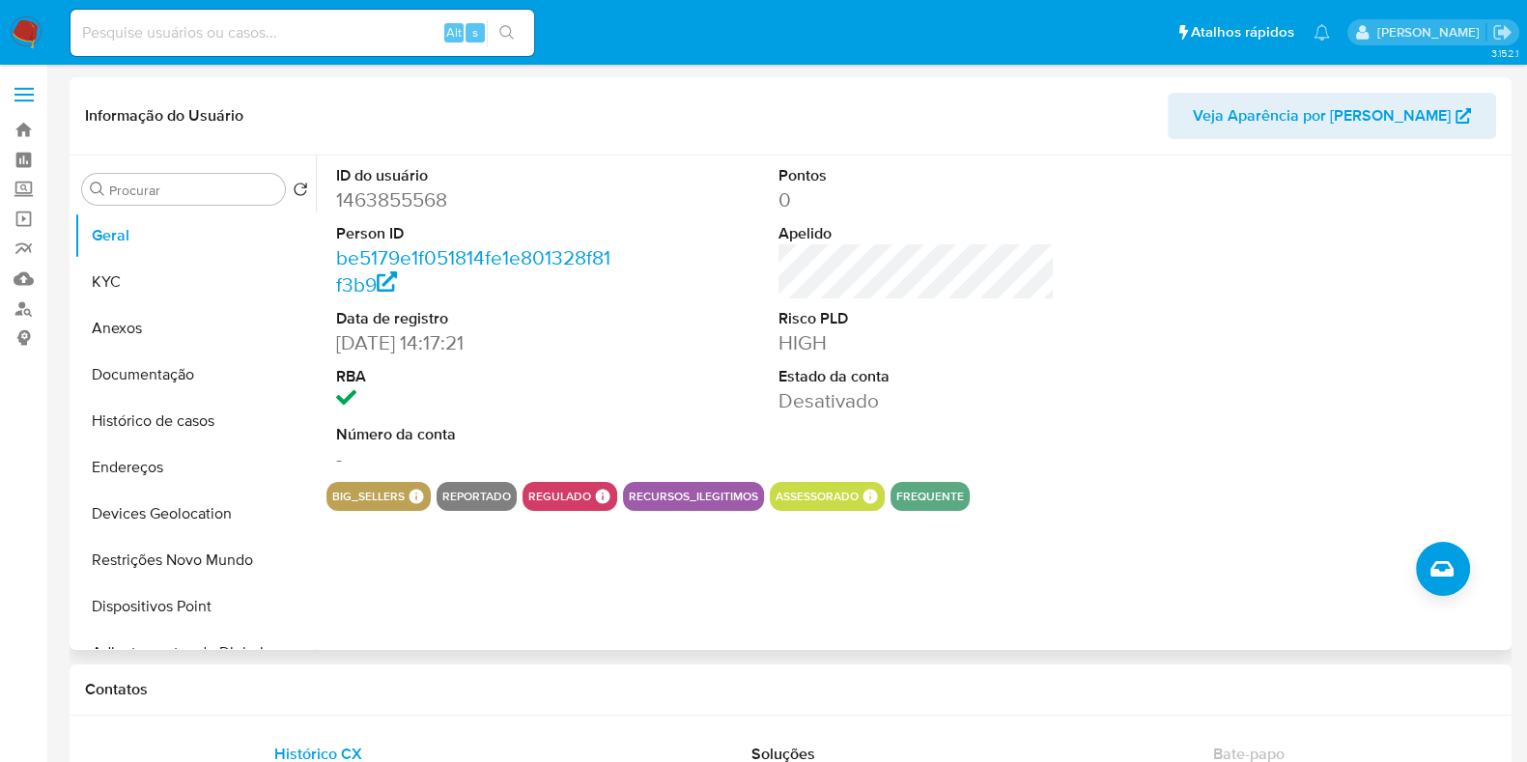
click at [376, 204] on dd "1463855568" at bounding box center [474, 199] width 276 height 27
click at [376, 202] on dd "1463855568" at bounding box center [474, 199] width 276 height 27
copy dd "1463855568"
click at [1450, 564] on icon "Criar caso manual" at bounding box center [1442, 568] width 23 height 23
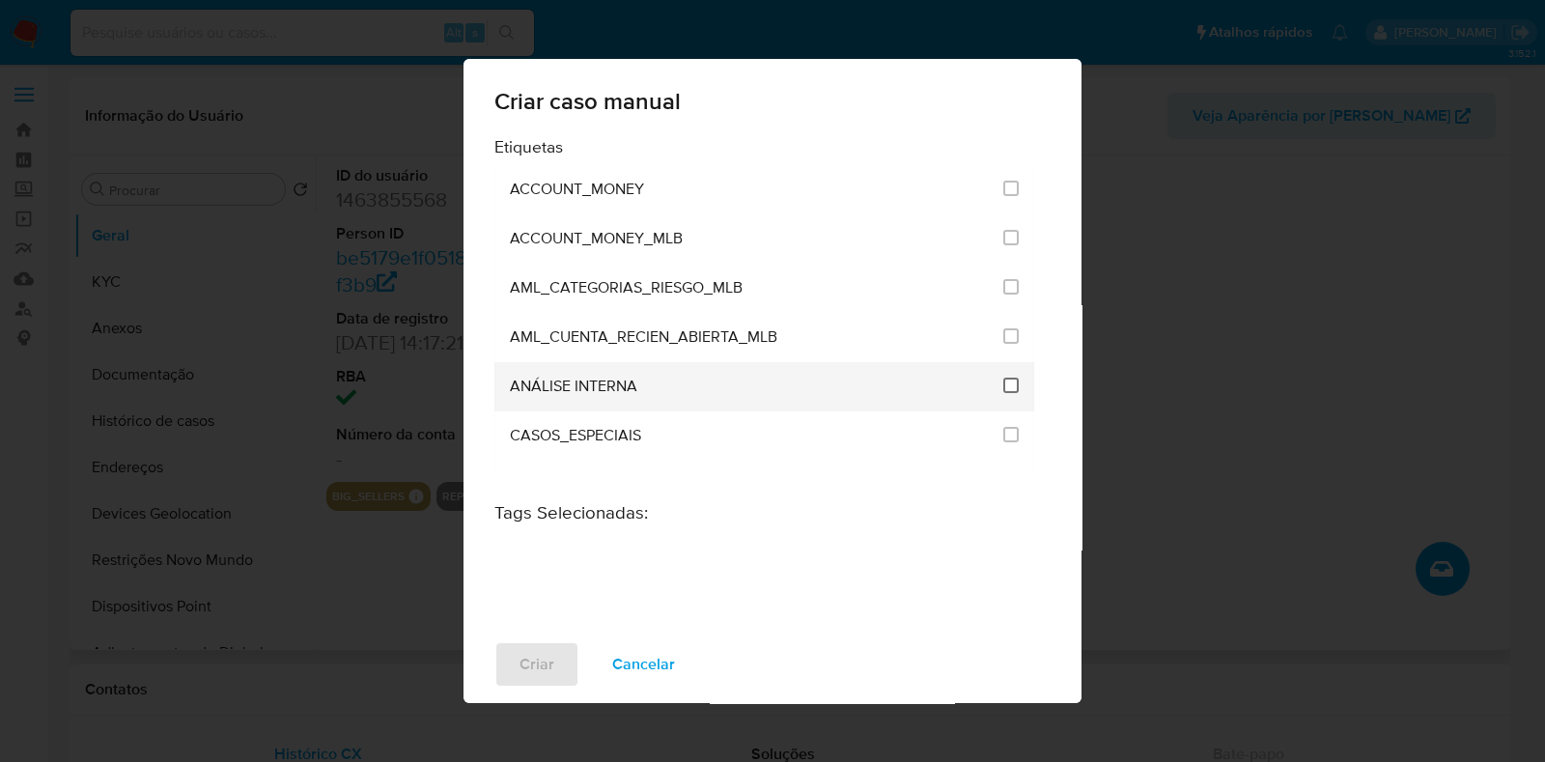
click at [1005, 382] on input "1886" at bounding box center [1011, 385] width 15 height 15
checkbox input "true"
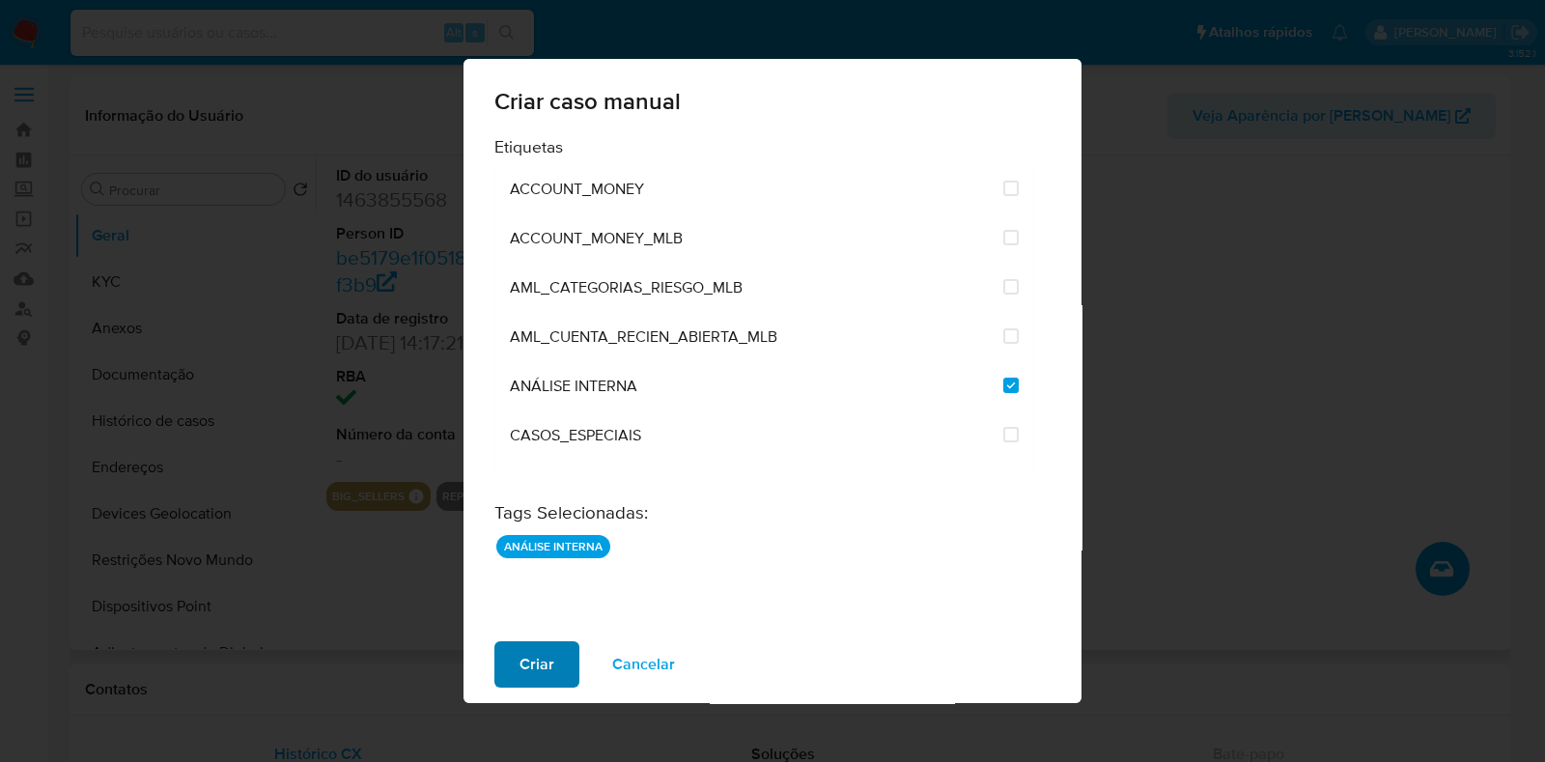
click at [533, 652] on span "Criar" at bounding box center [537, 664] width 35 height 43
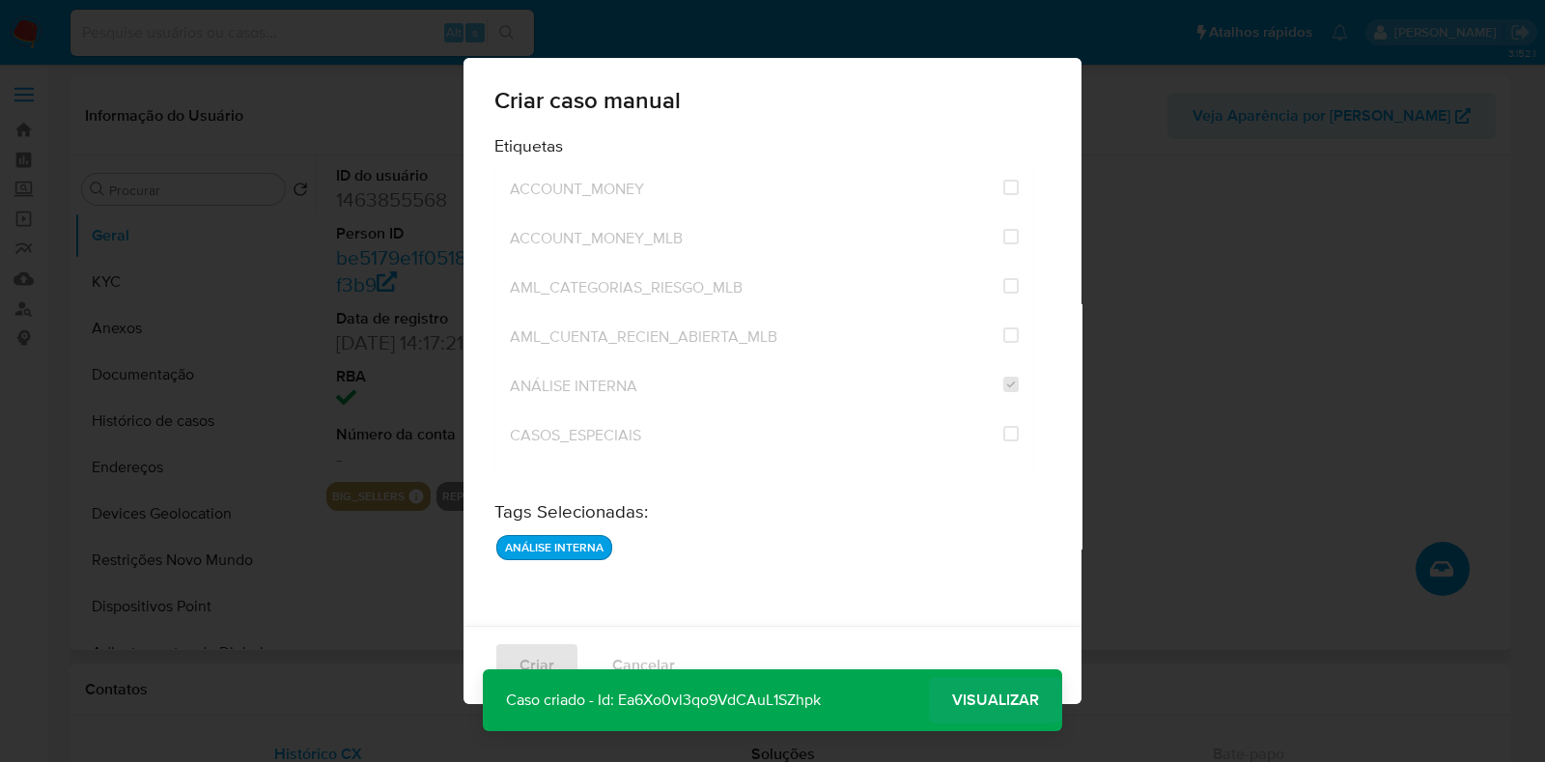
click at [992, 700] on span "Visualizar" at bounding box center [995, 700] width 87 height 0
